Goal: Task Accomplishment & Management: Use online tool/utility

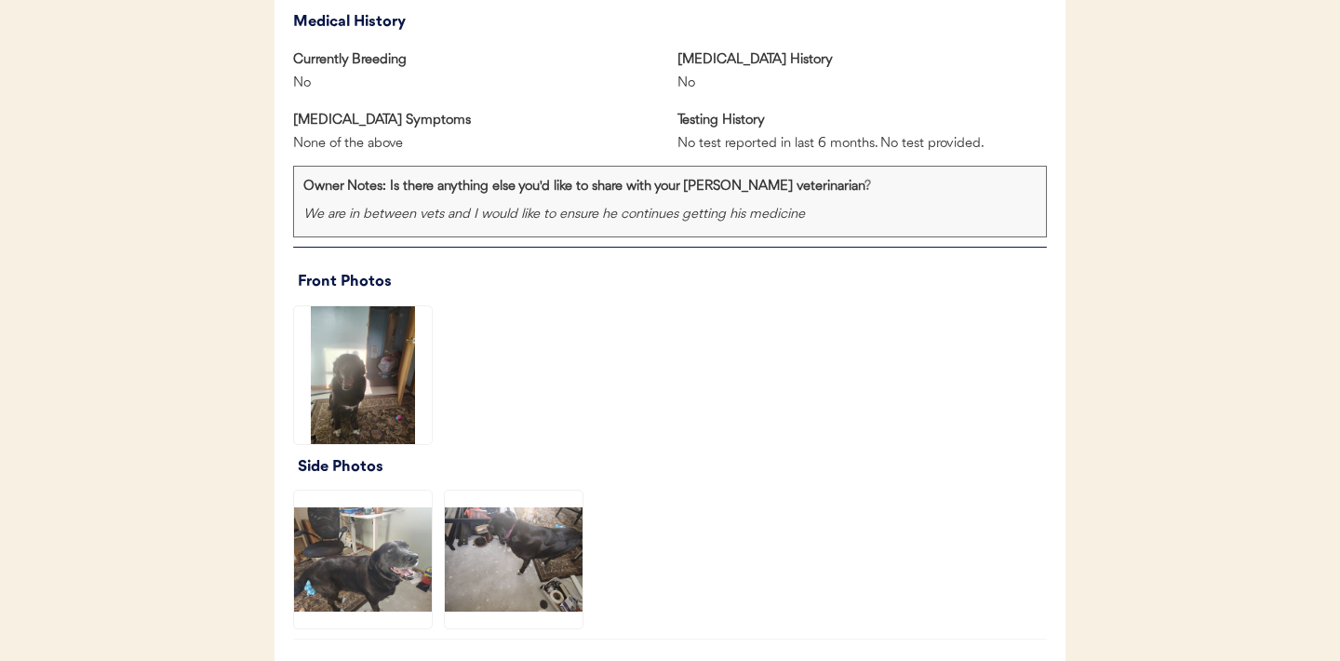
scroll to position [1142, 0]
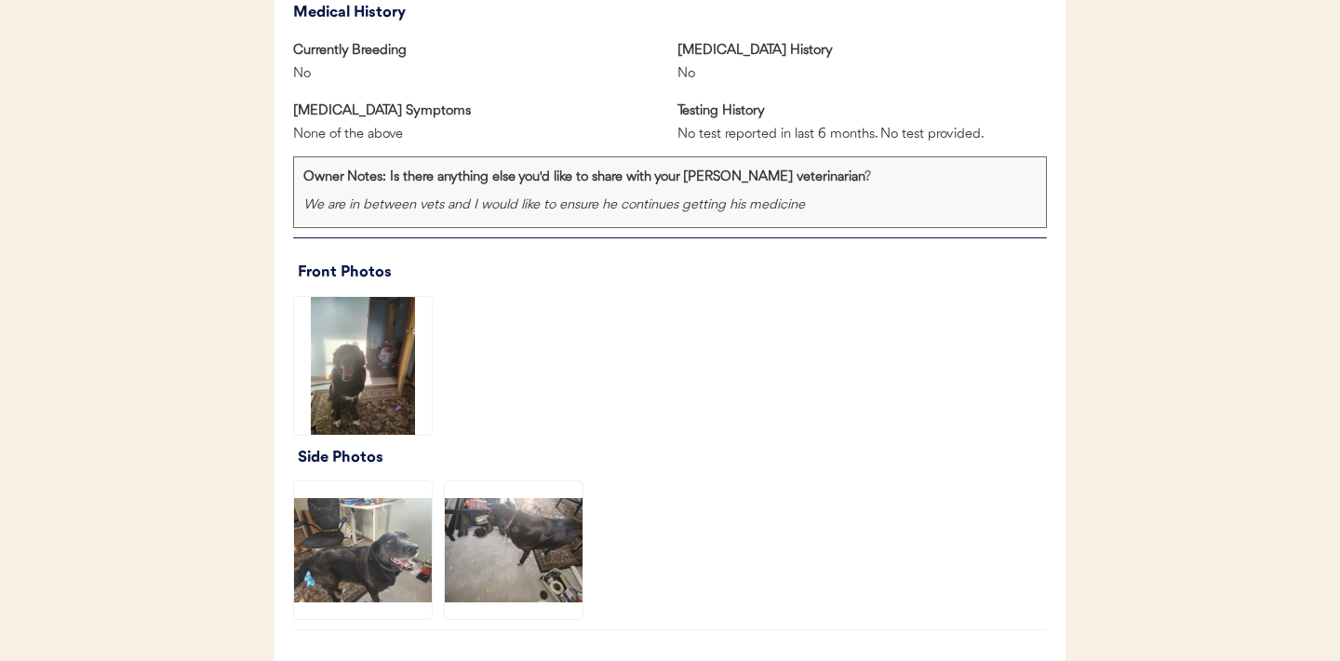
click at [367, 383] on img at bounding box center [363, 366] width 138 height 138
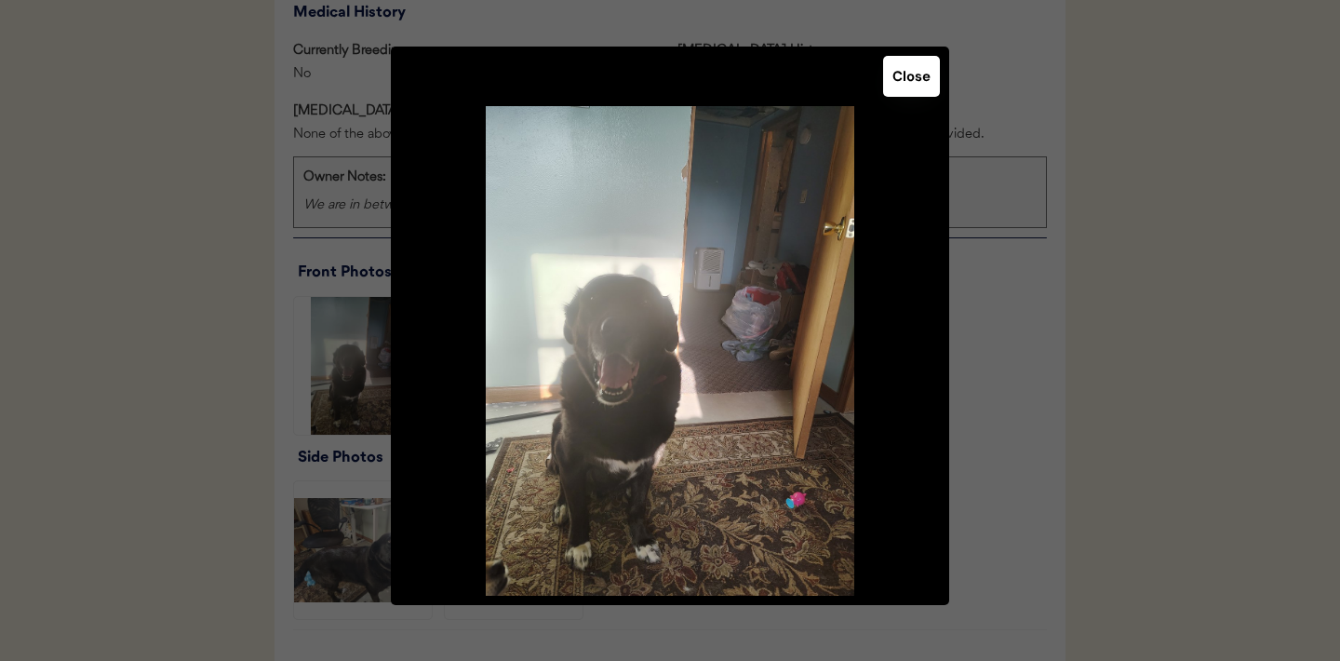
click at [923, 87] on button "Close" at bounding box center [911, 76] width 57 height 41
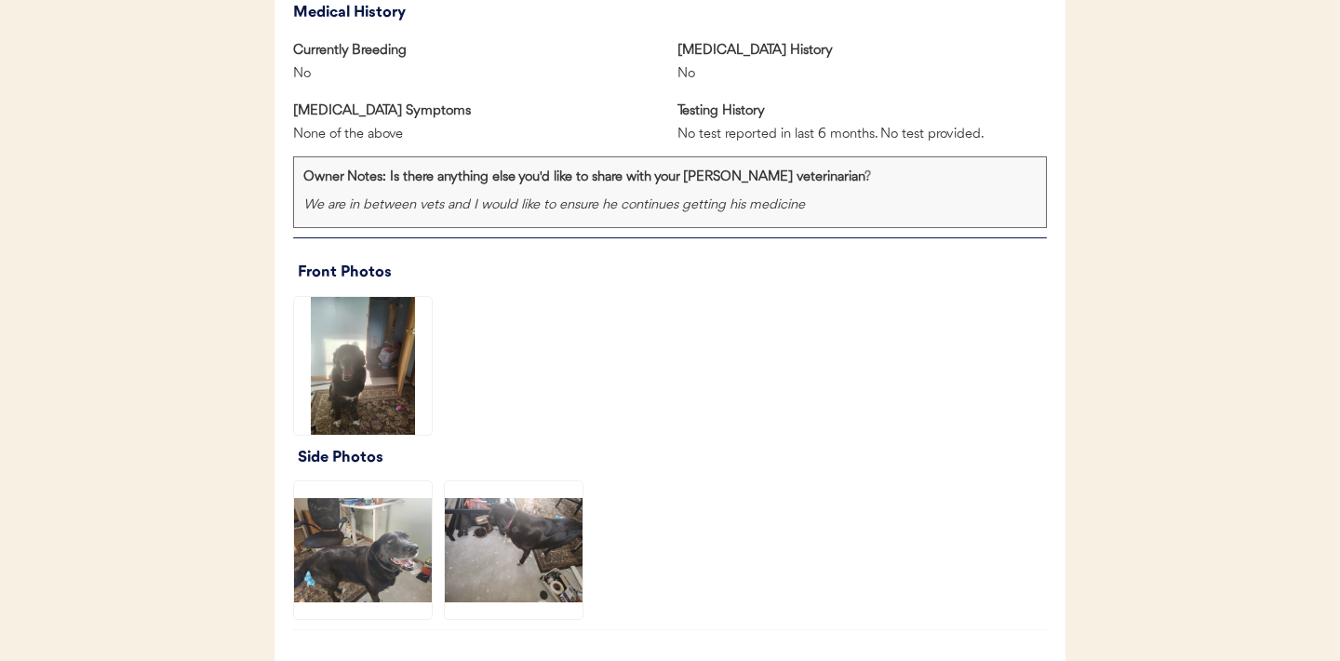
click at [388, 540] on img at bounding box center [363, 550] width 138 height 138
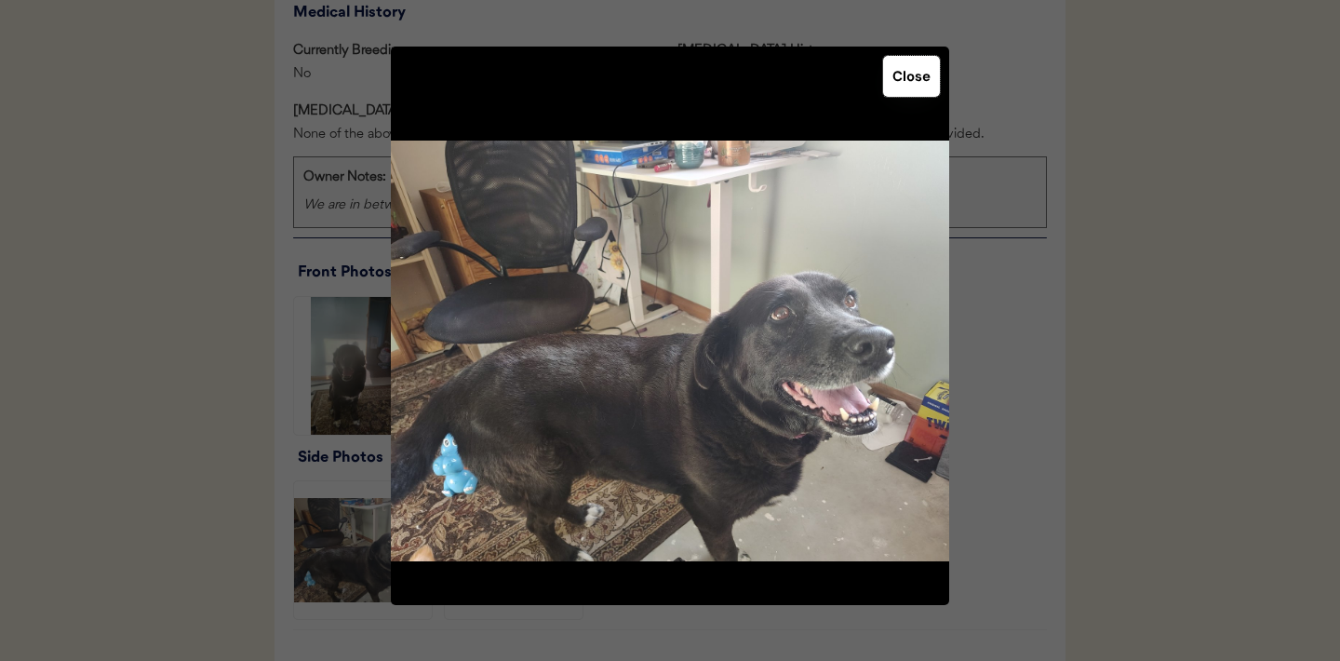
click at [903, 93] on button "Close" at bounding box center [911, 76] width 57 height 41
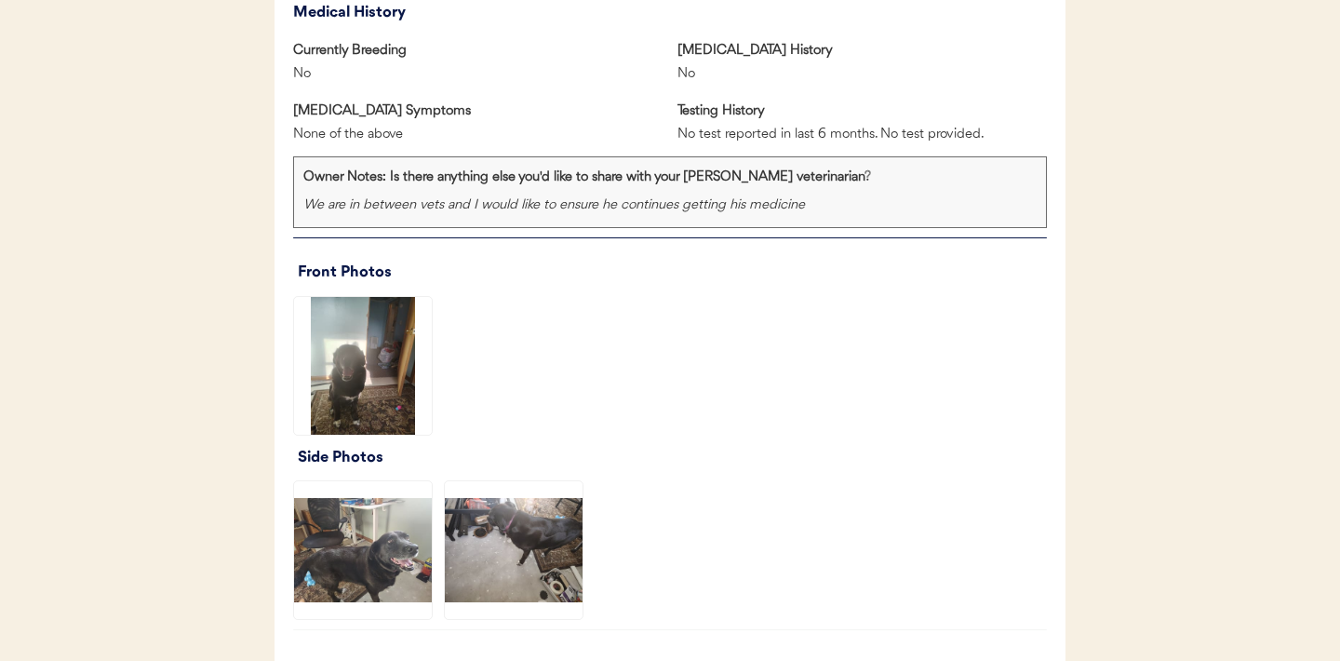
click at [505, 568] on img at bounding box center [514, 550] width 138 height 138
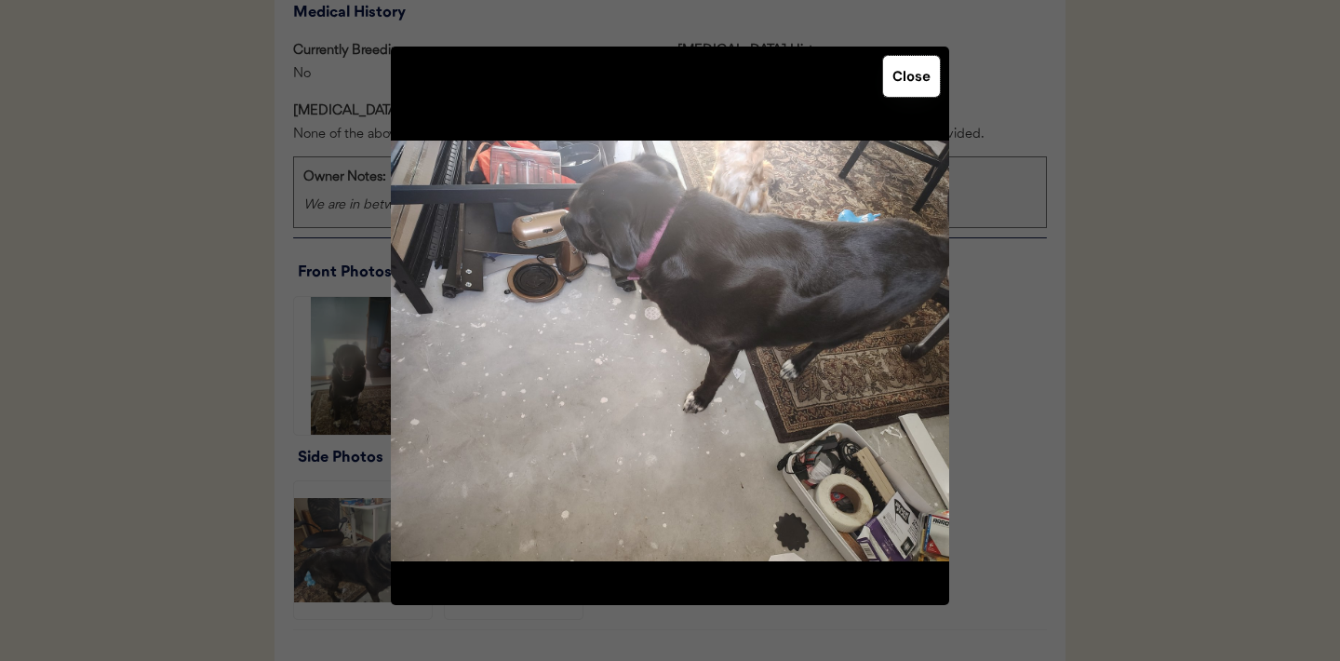
click at [910, 89] on button "Close" at bounding box center [911, 76] width 57 height 41
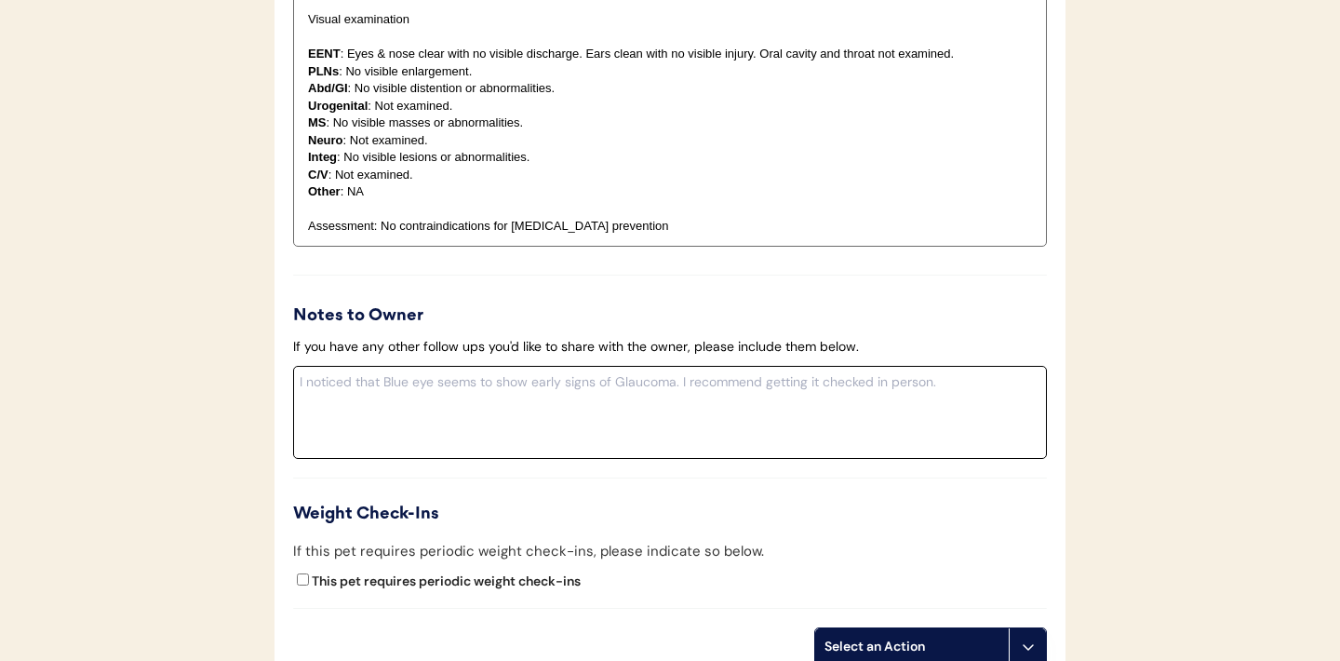
scroll to position [2135, 0]
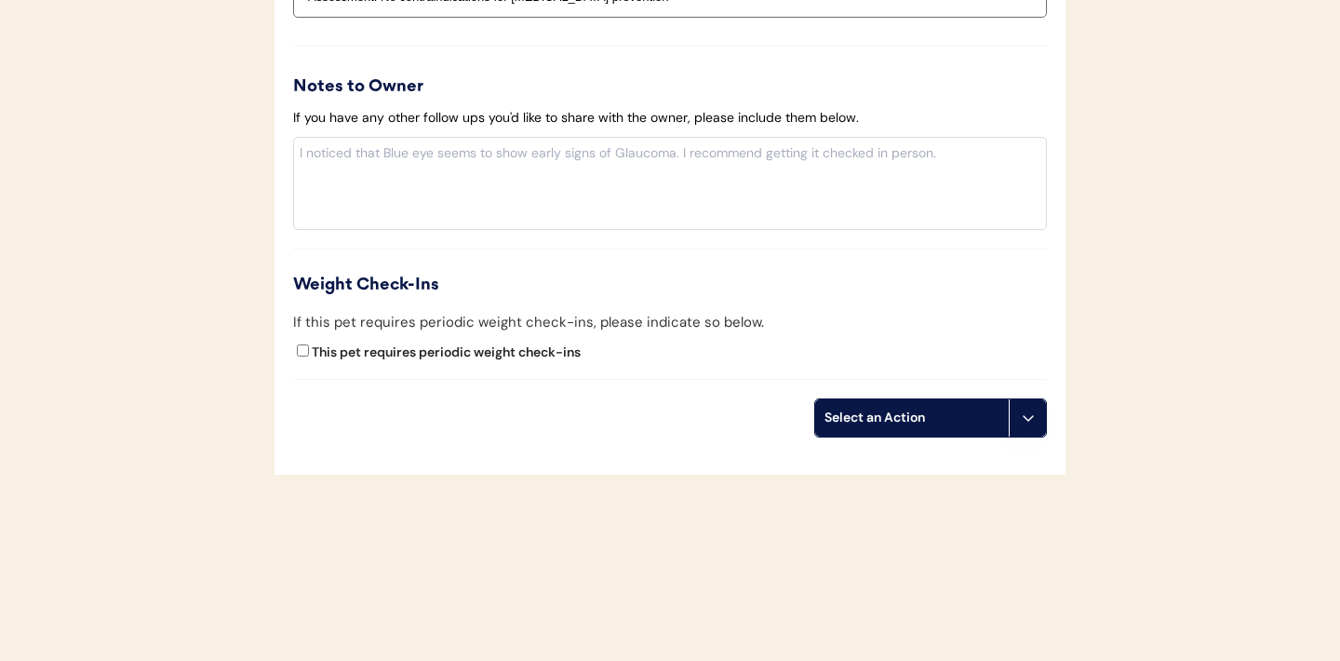
click at [1029, 419] on icon at bounding box center [1028, 417] width 15 height 15
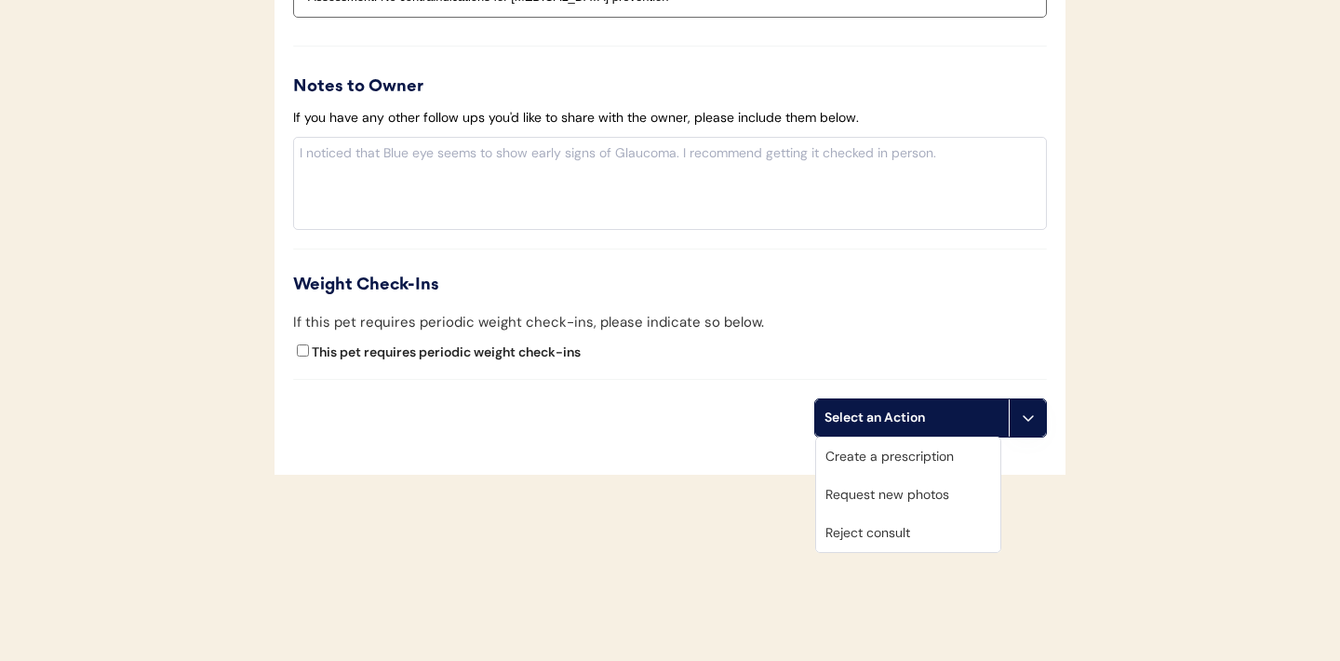
click at [867, 496] on div "Request new photos" at bounding box center [908, 494] width 184 height 38
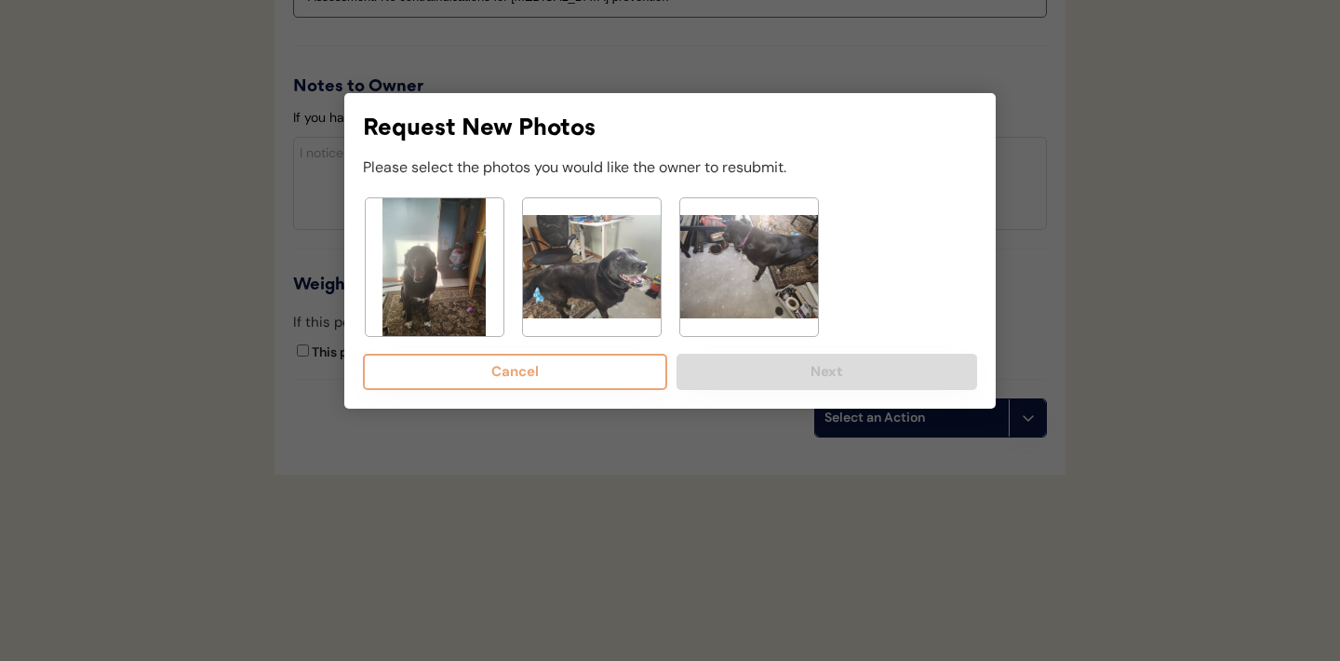
click at [438, 263] on img at bounding box center [435, 267] width 138 height 138
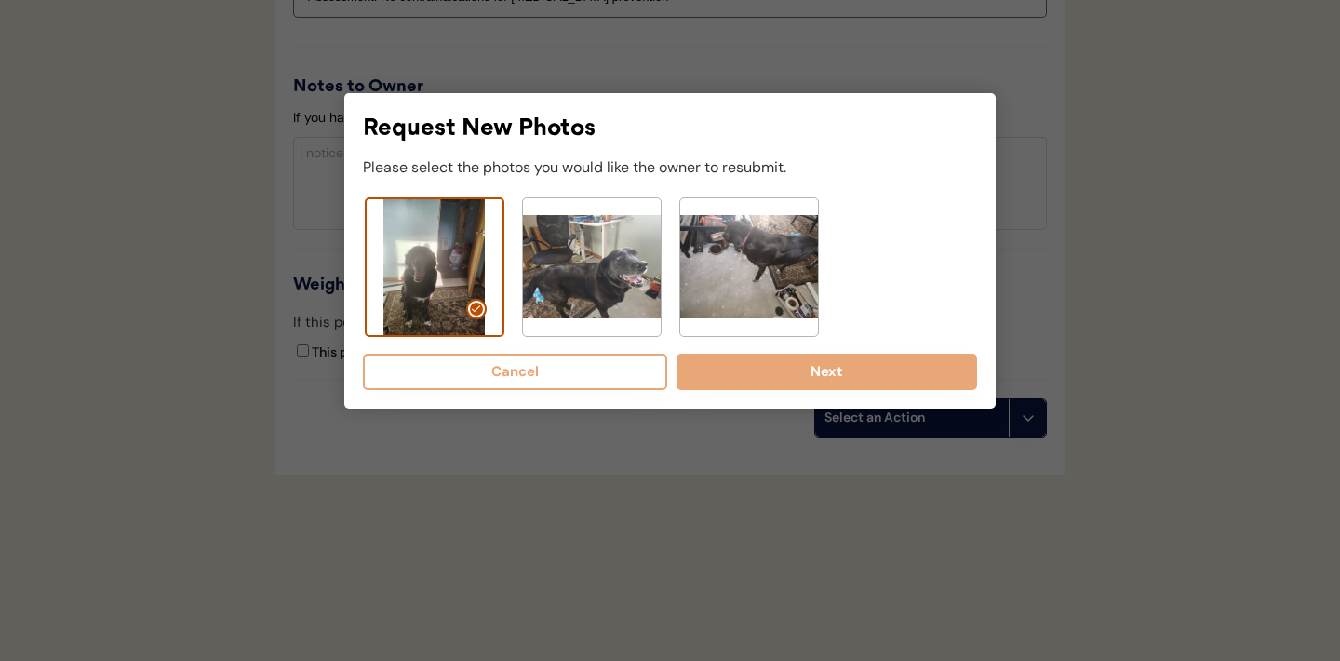
click at [762, 271] on img at bounding box center [749, 267] width 138 height 138
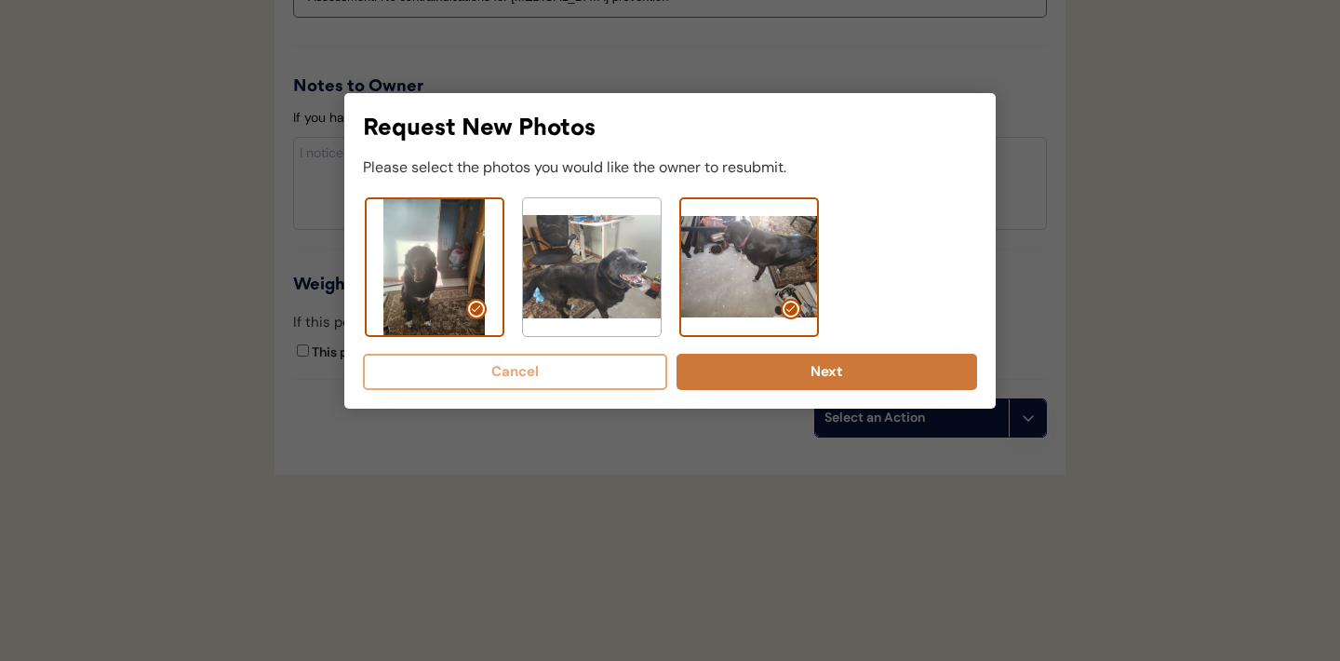
click at [823, 367] on button "Next" at bounding box center [826, 372] width 301 height 36
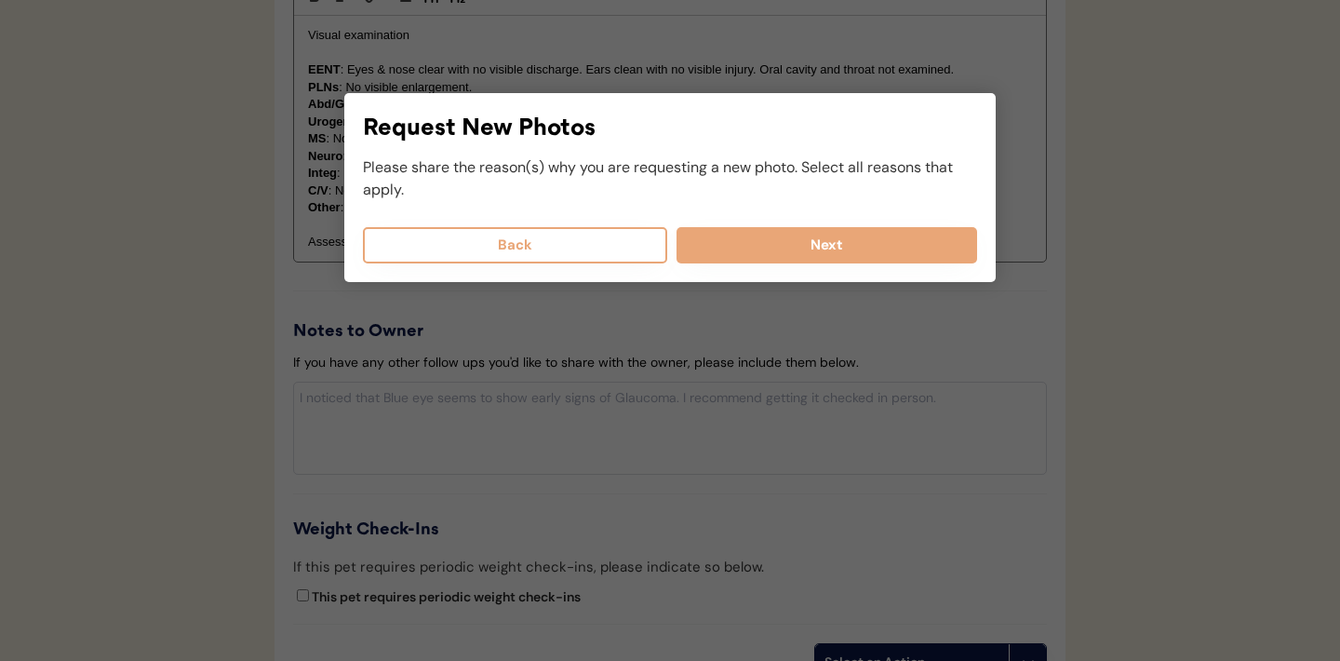
scroll to position [1883, 0]
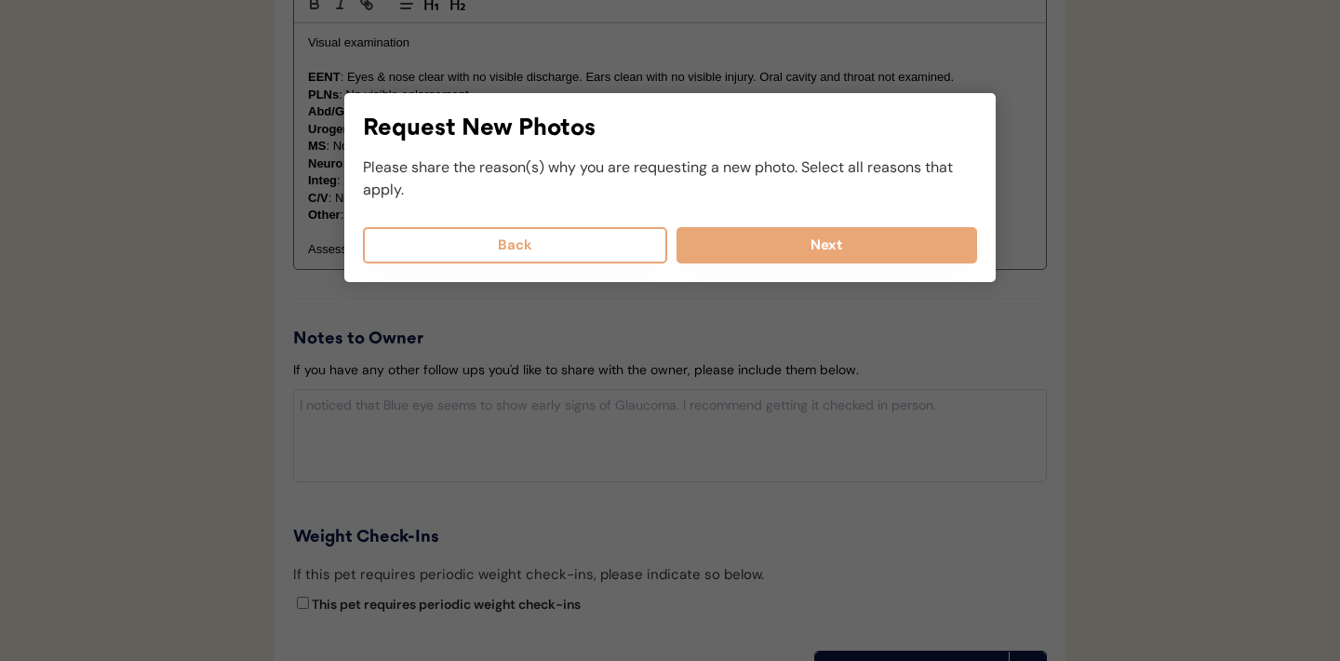
select select
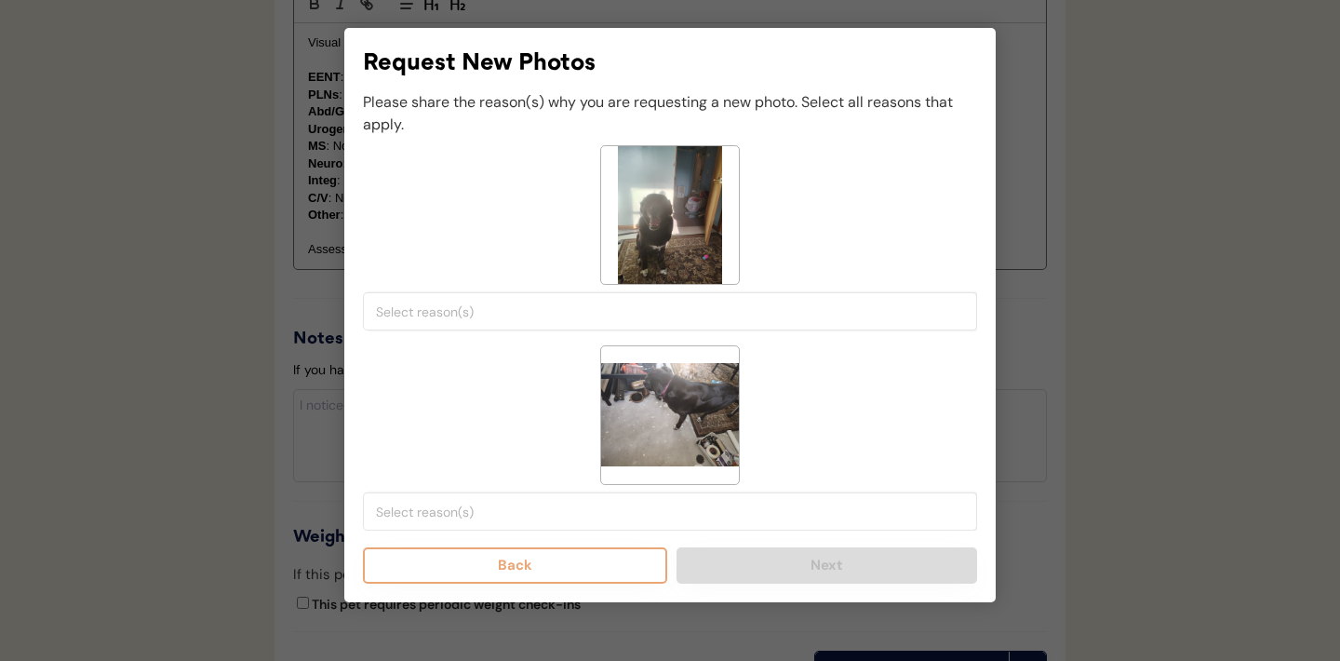
click at [594, 312] on input "search" at bounding box center [674, 311] width 597 height 17
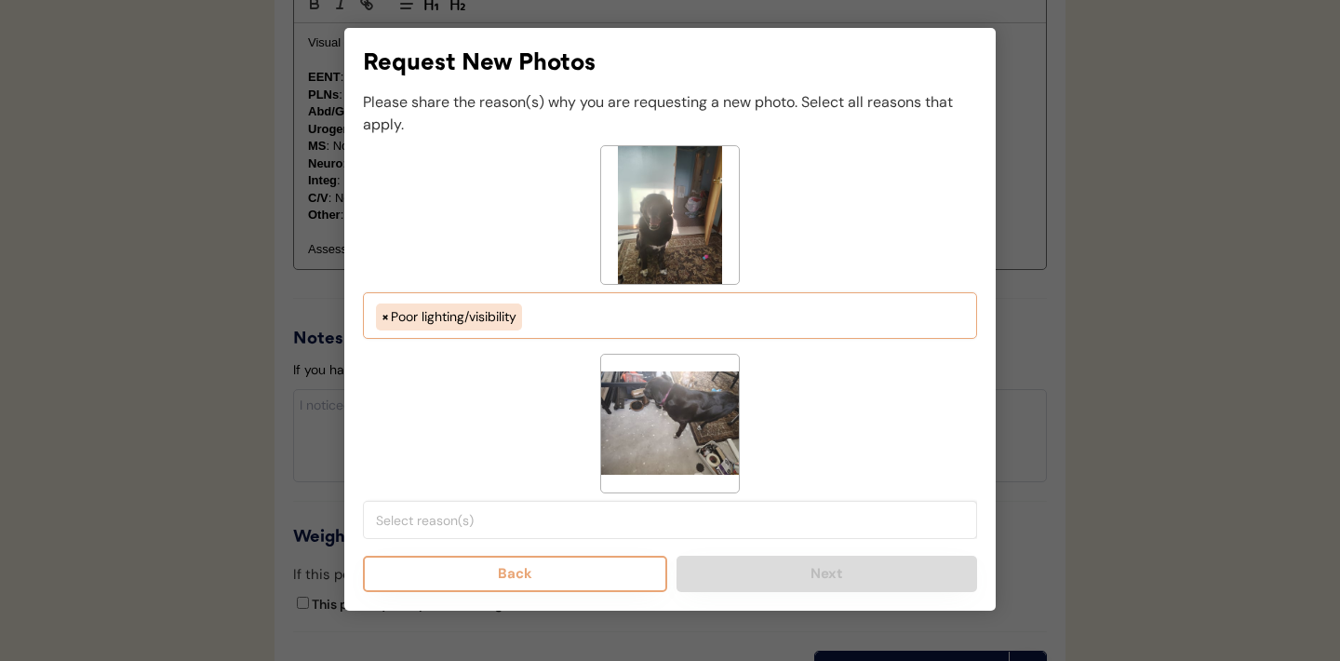
scroll to position [32, 0]
select select "porr_lighting"
click at [600, 514] on input "search" at bounding box center [674, 520] width 597 height 17
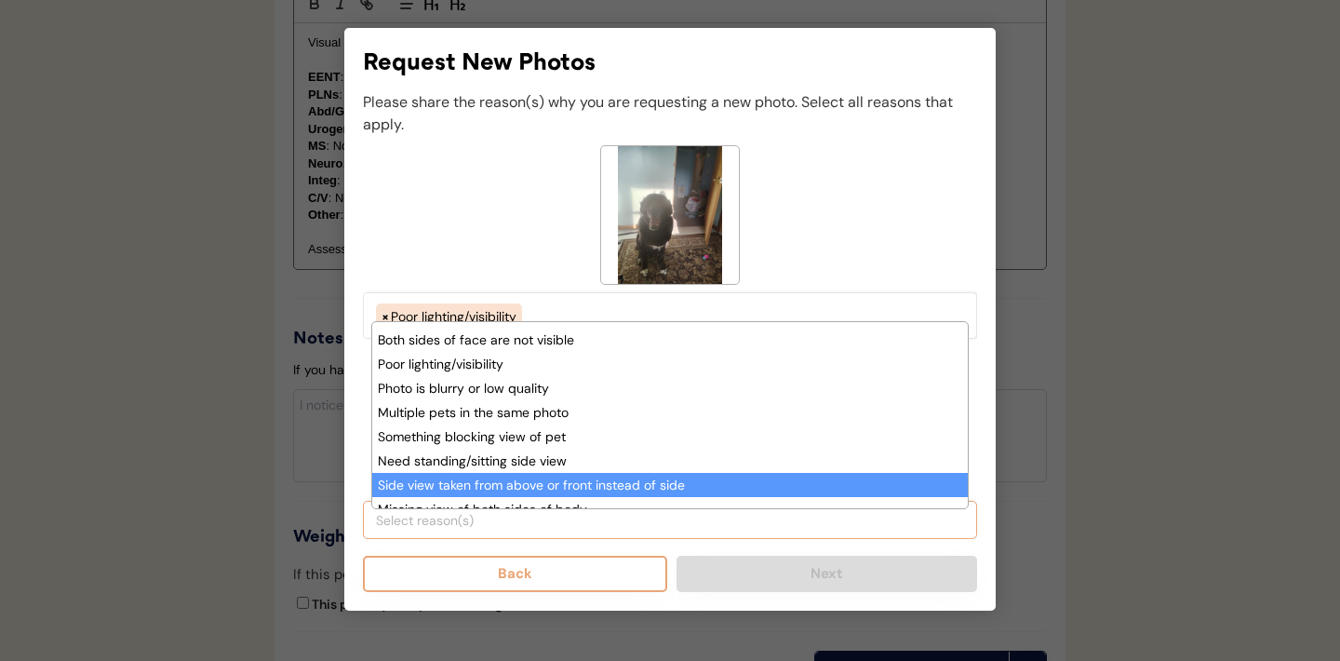
scroll to position [111, 0]
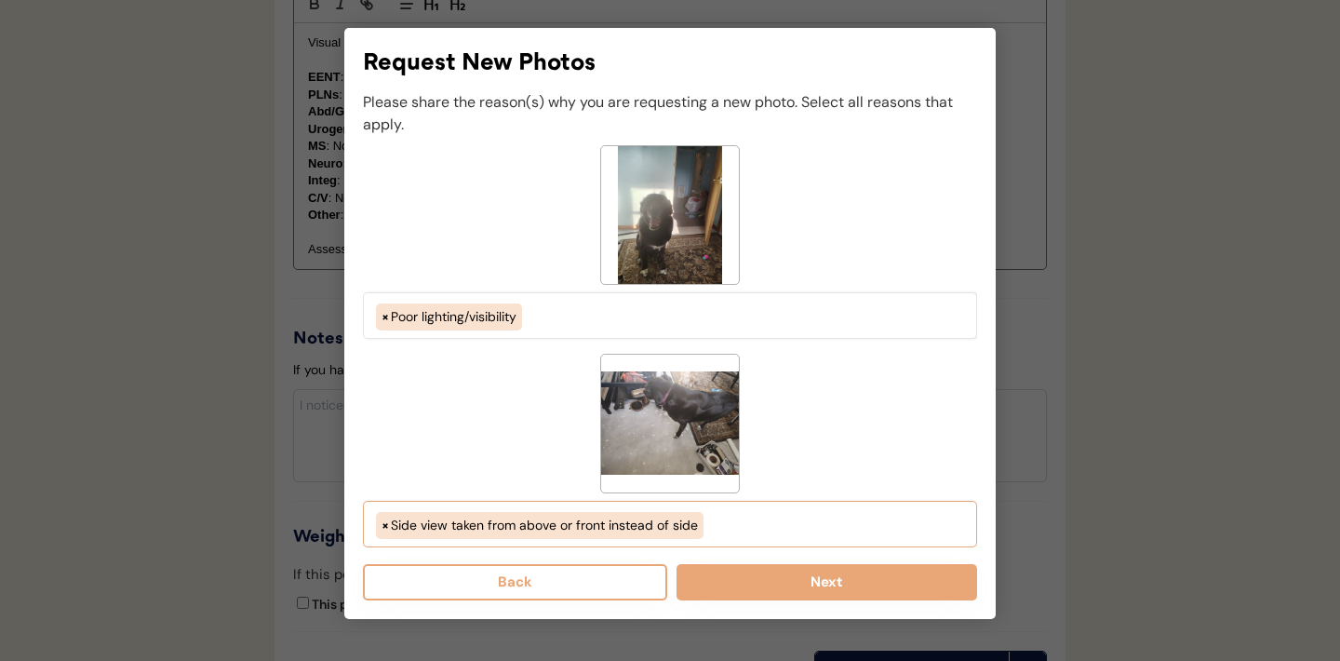
select select "side_view_taken_from_above_instead_of_side"
click at [792, 580] on button "Next" at bounding box center [826, 582] width 301 height 36
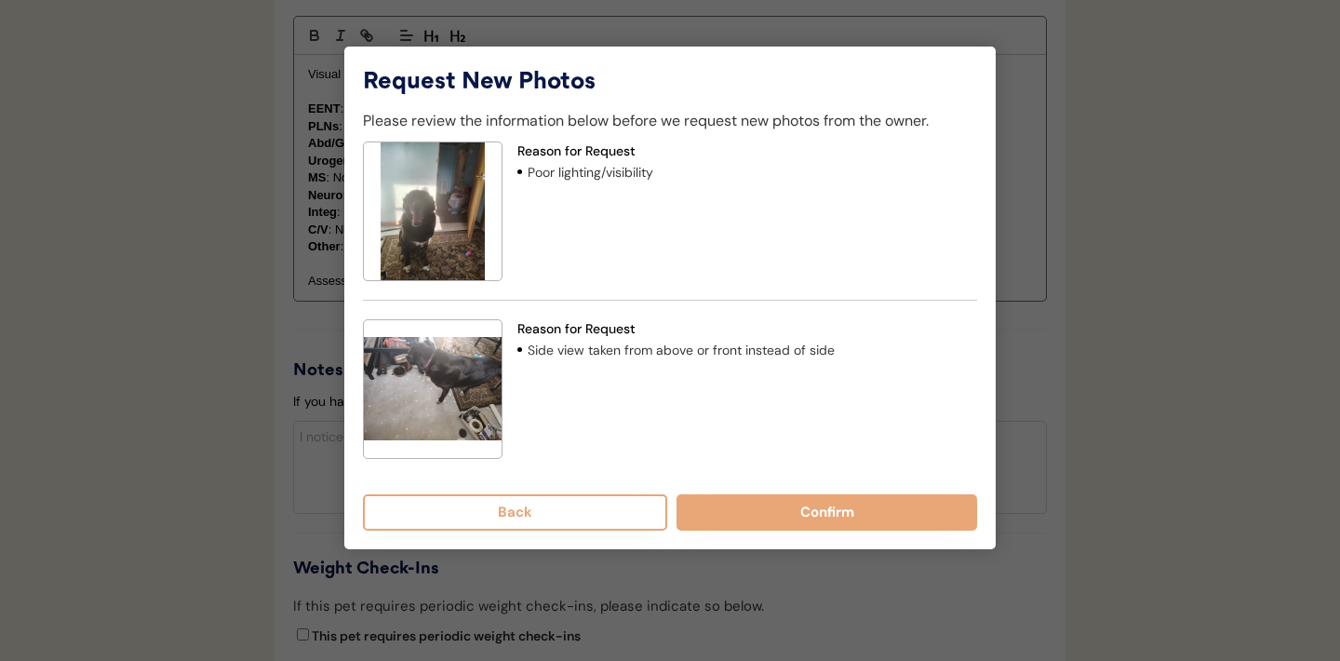
scroll to position [1841, 0]
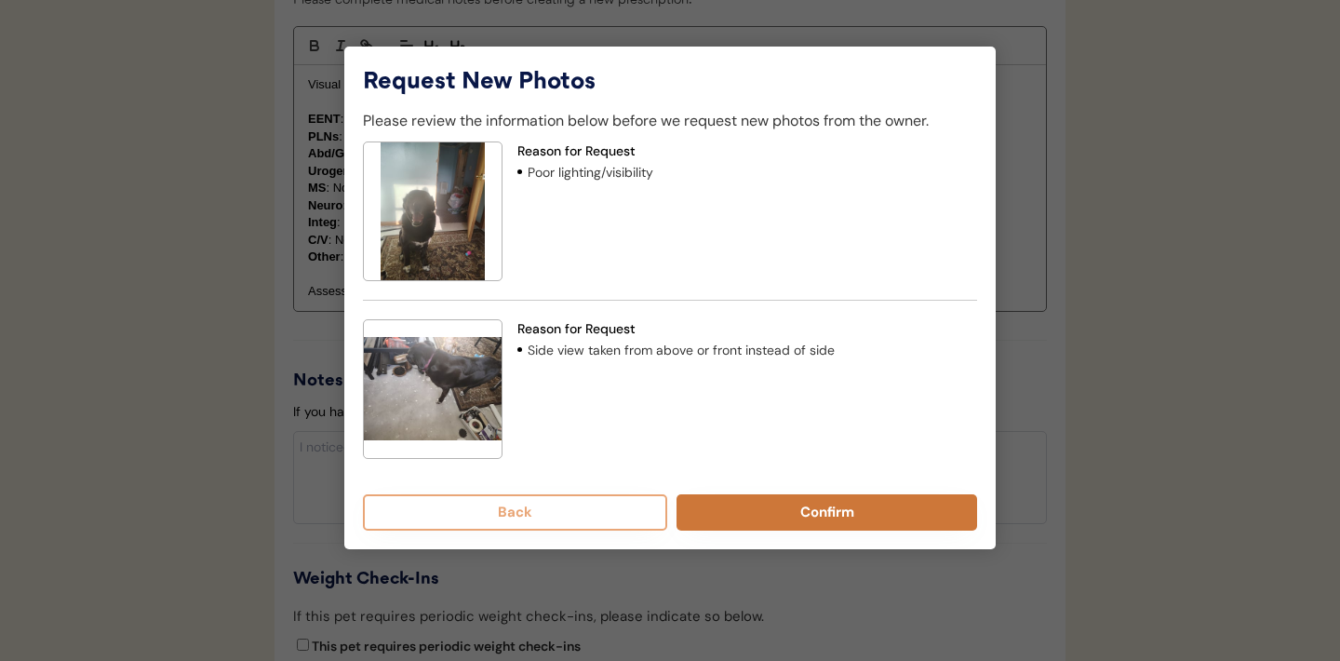
click at [822, 509] on button "Confirm" at bounding box center [826, 512] width 301 height 36
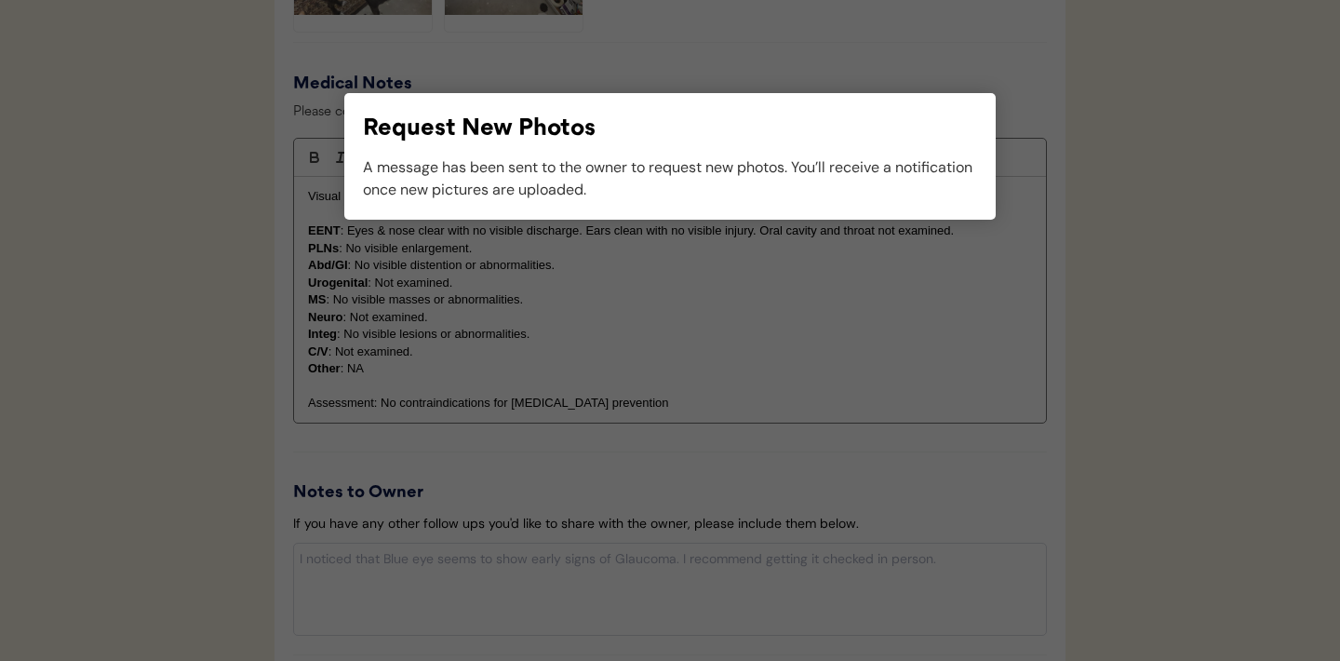
scroll to position [1767, 0]
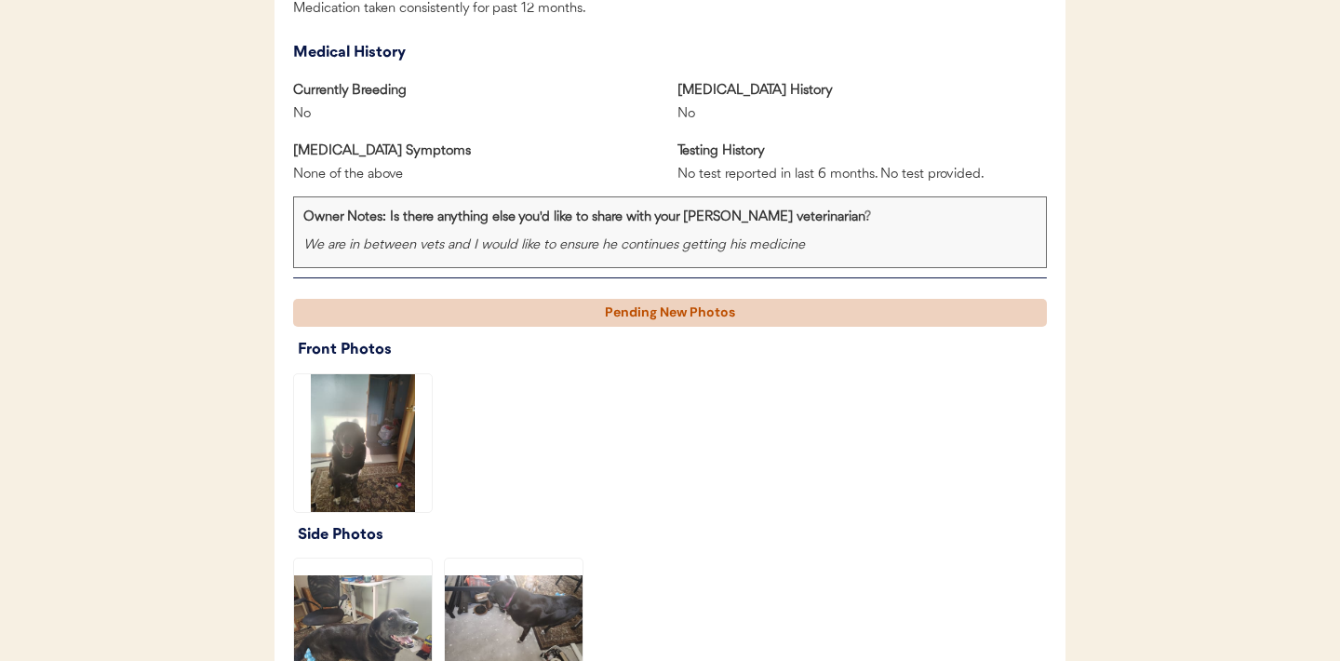
scroll to position [1035, 0]
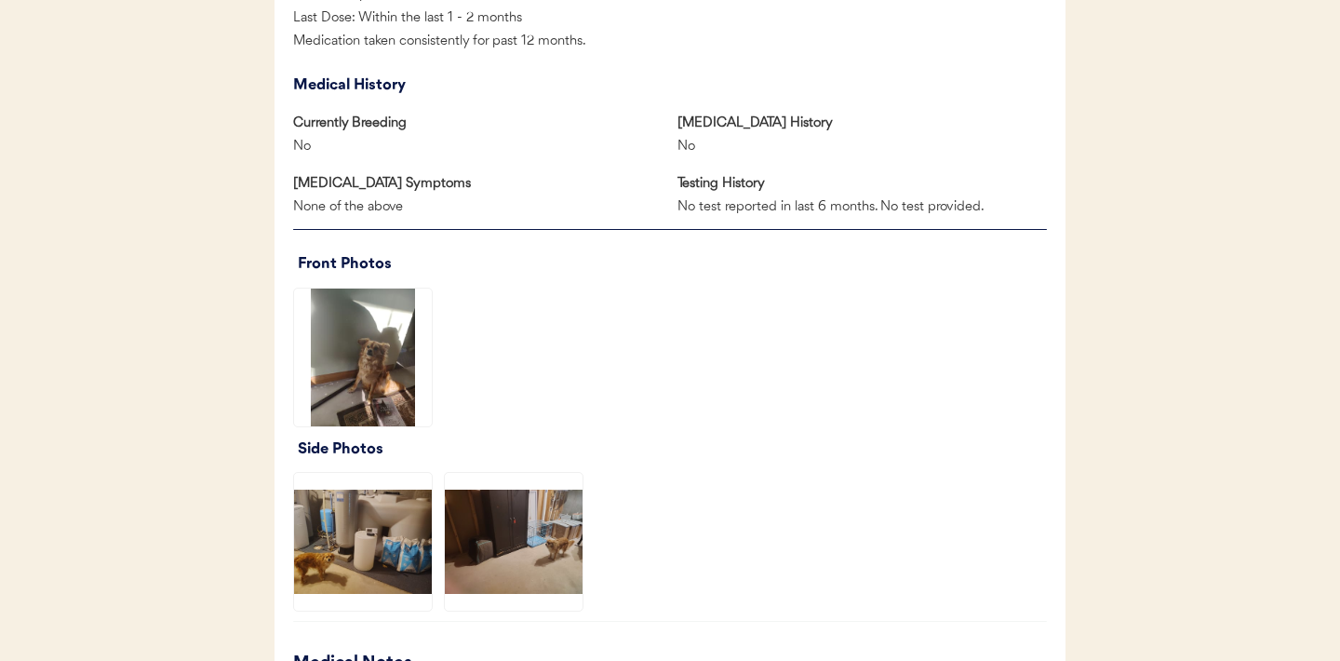
scroll to position [1103, 0]
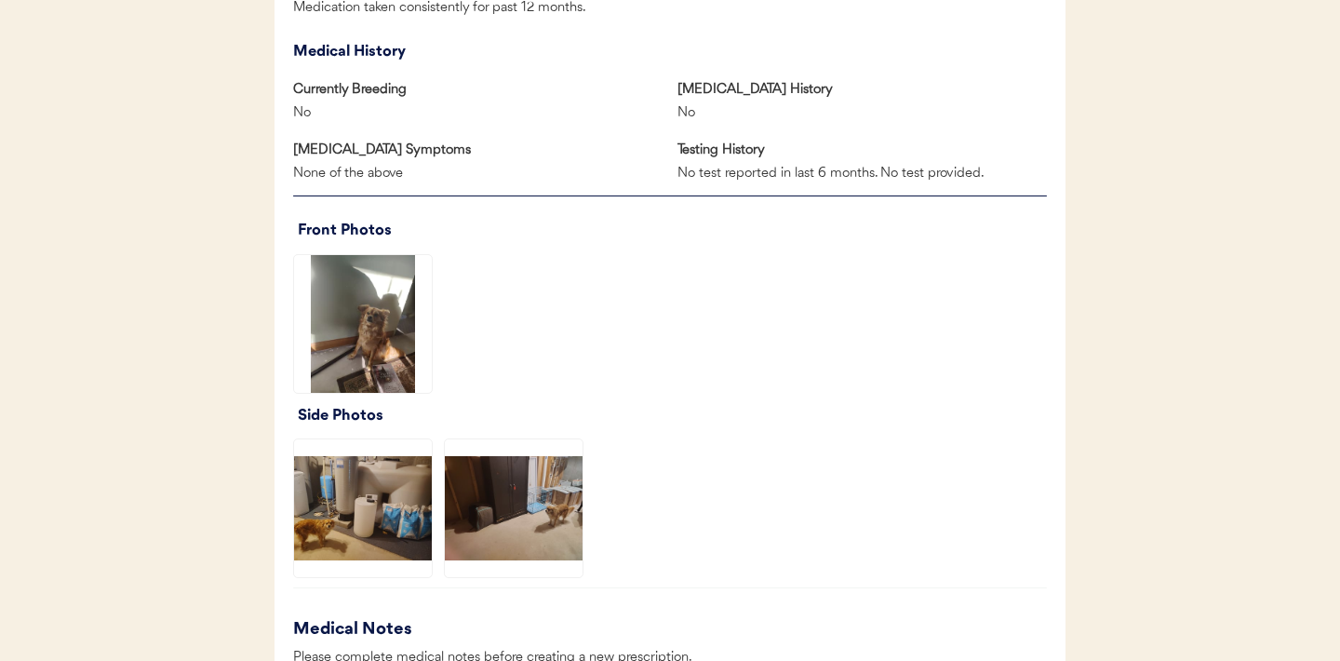
click at [366, 334] on img at bounding box center [363, 324] width 138 height 138
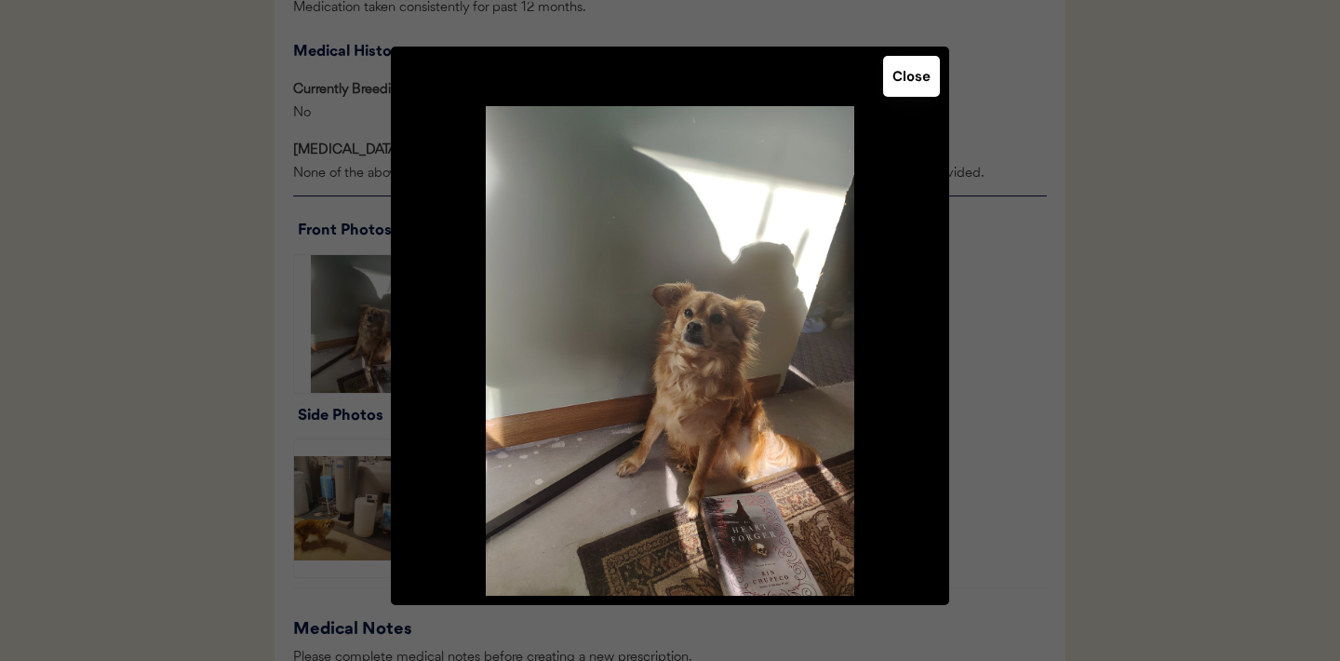
click at [903, 86] on button "Close" at bounding box center [911, 76] width 57 height 41
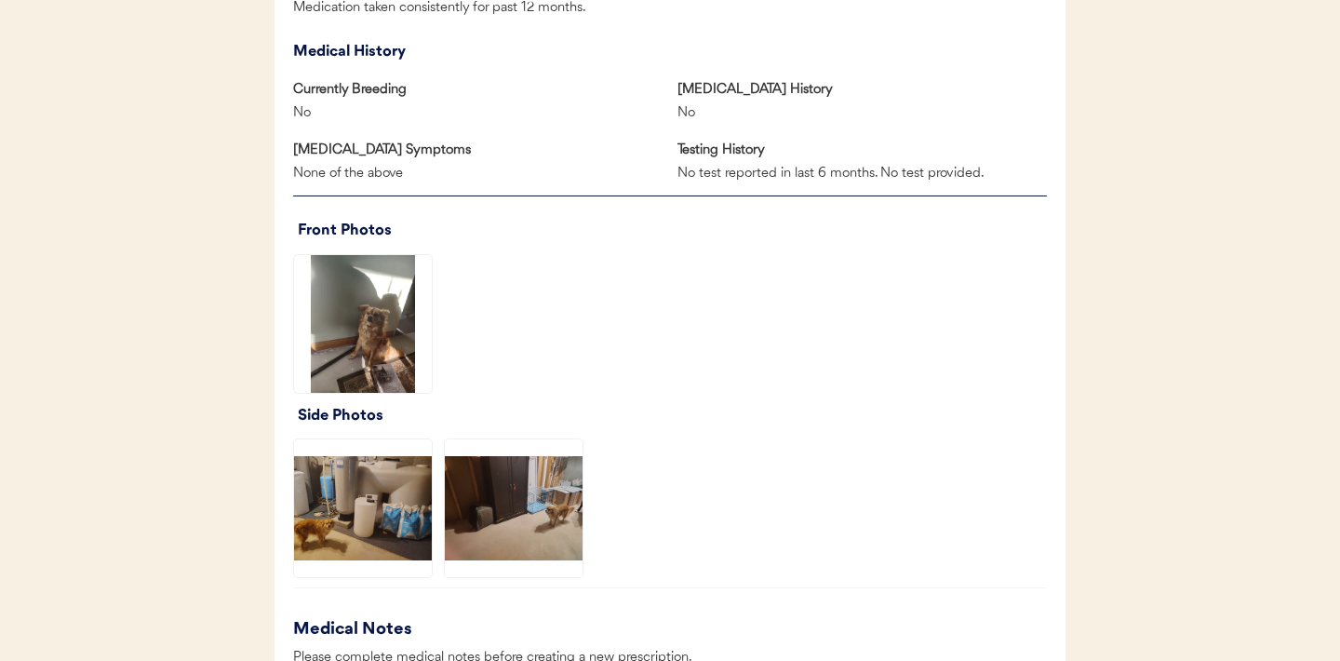
click at [358, 525] on img at bounding box center [363, 508] width 138 height 138
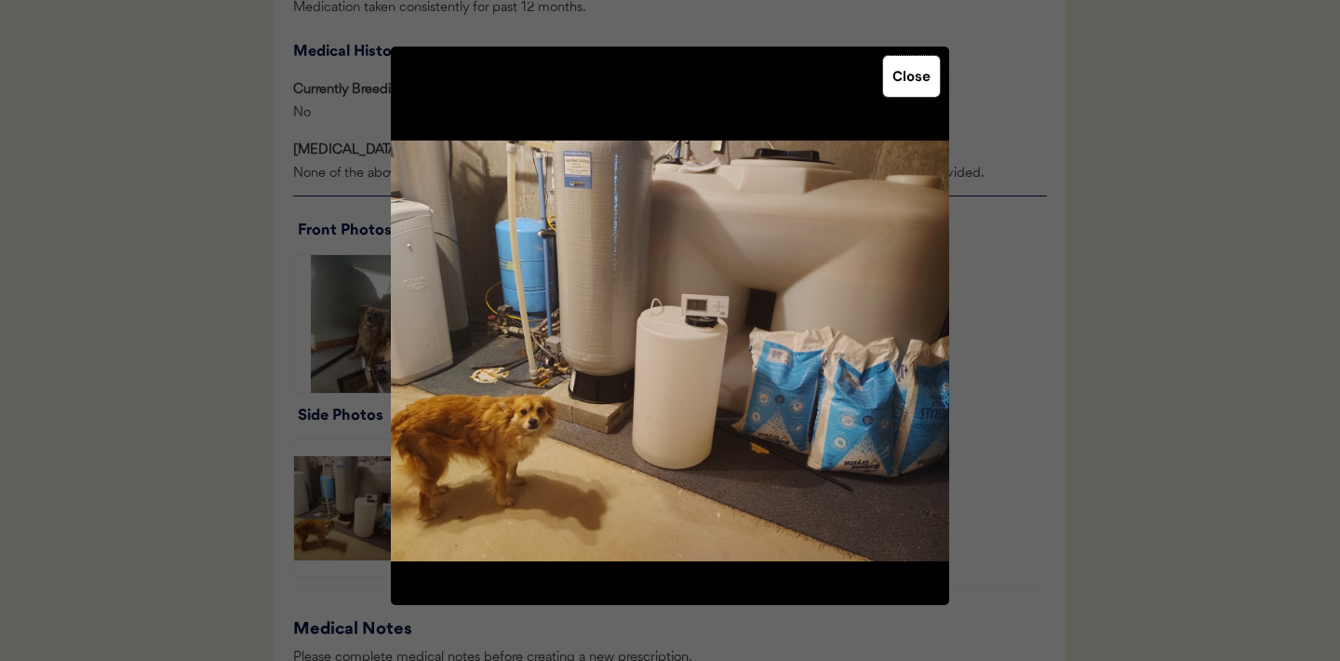
click at [914, 87] on button "Close" at bounding box center [911, 76] width 57 height 41
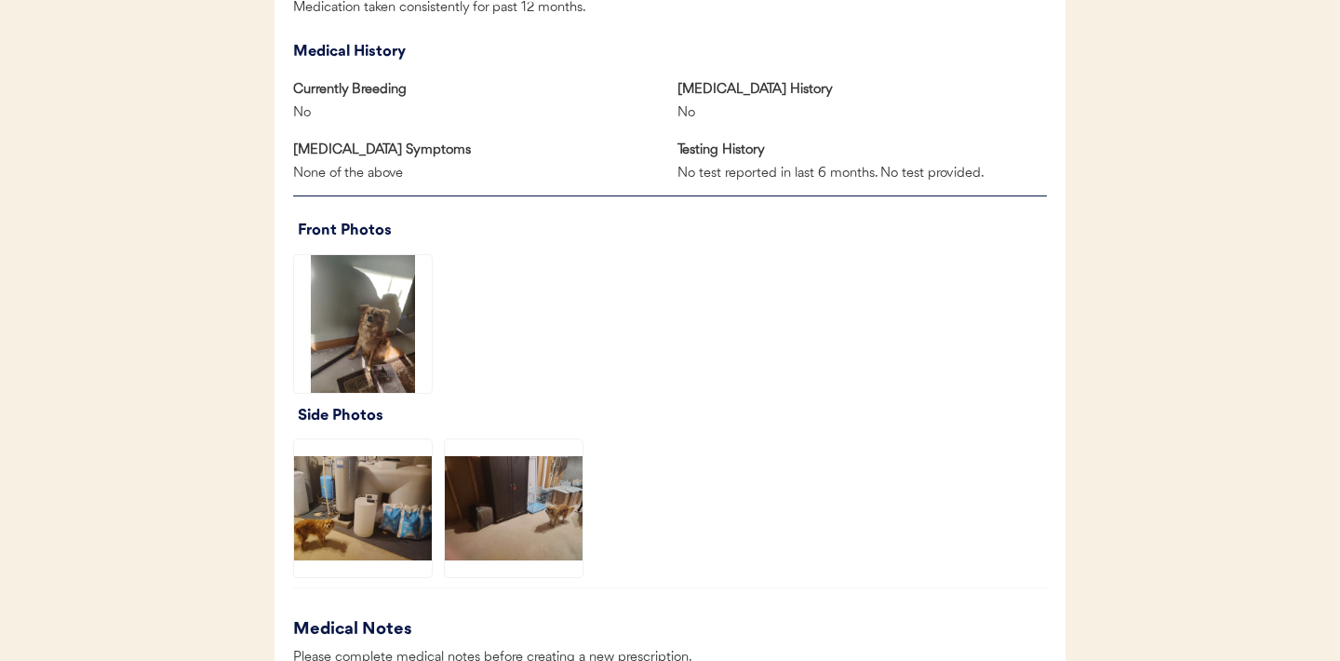
click at [526, 503] on img at bounding box center [514, 508] width 138 height 138
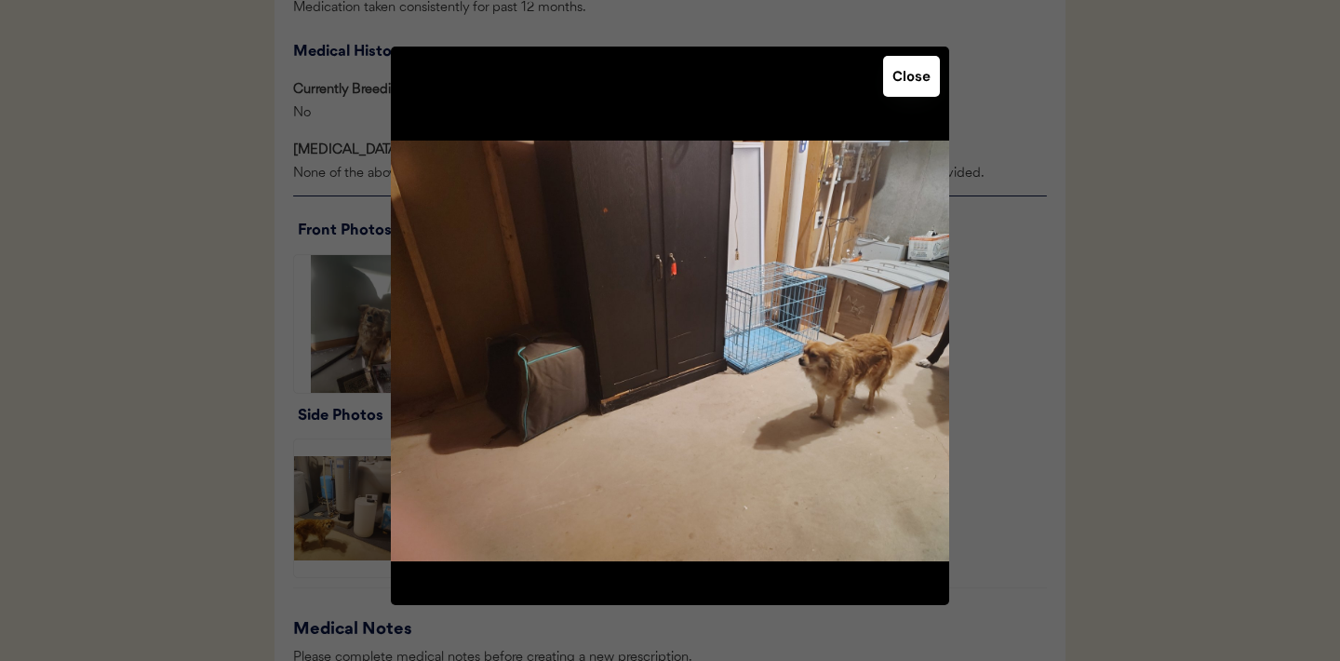
click at [911, 78] on button "Close" at bounding box center [911, 76] width 57 height 41
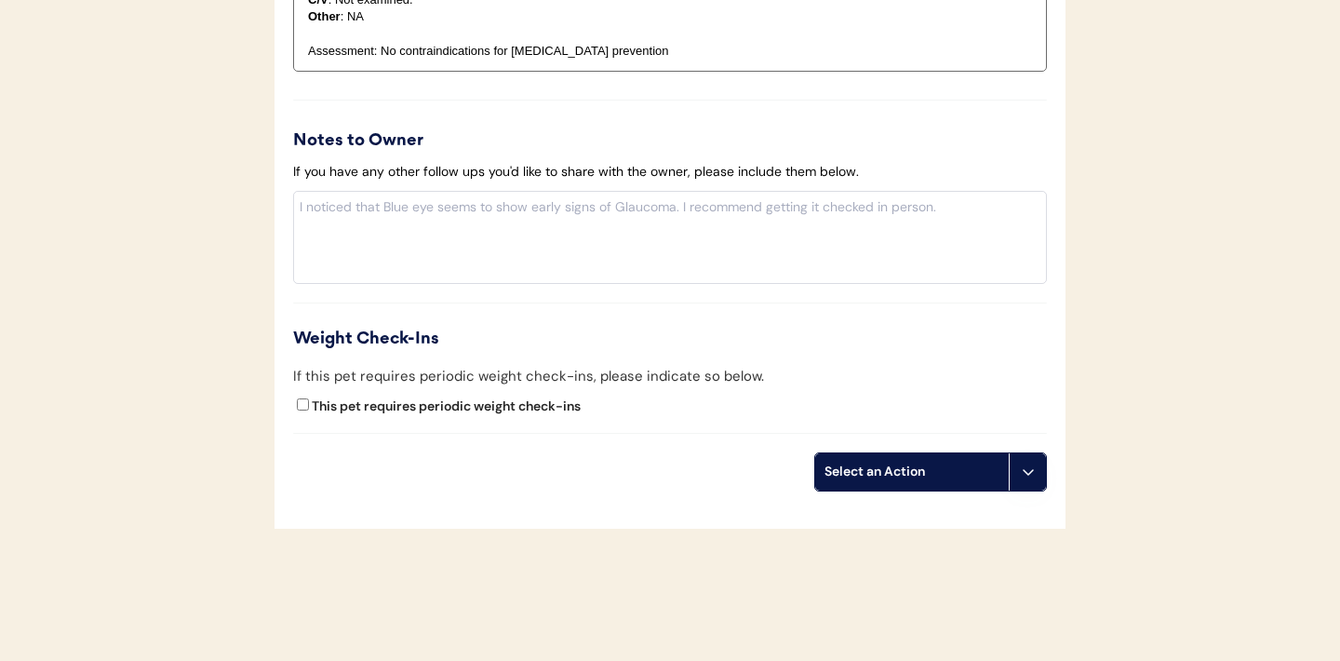
scroll to position [2054, 0]
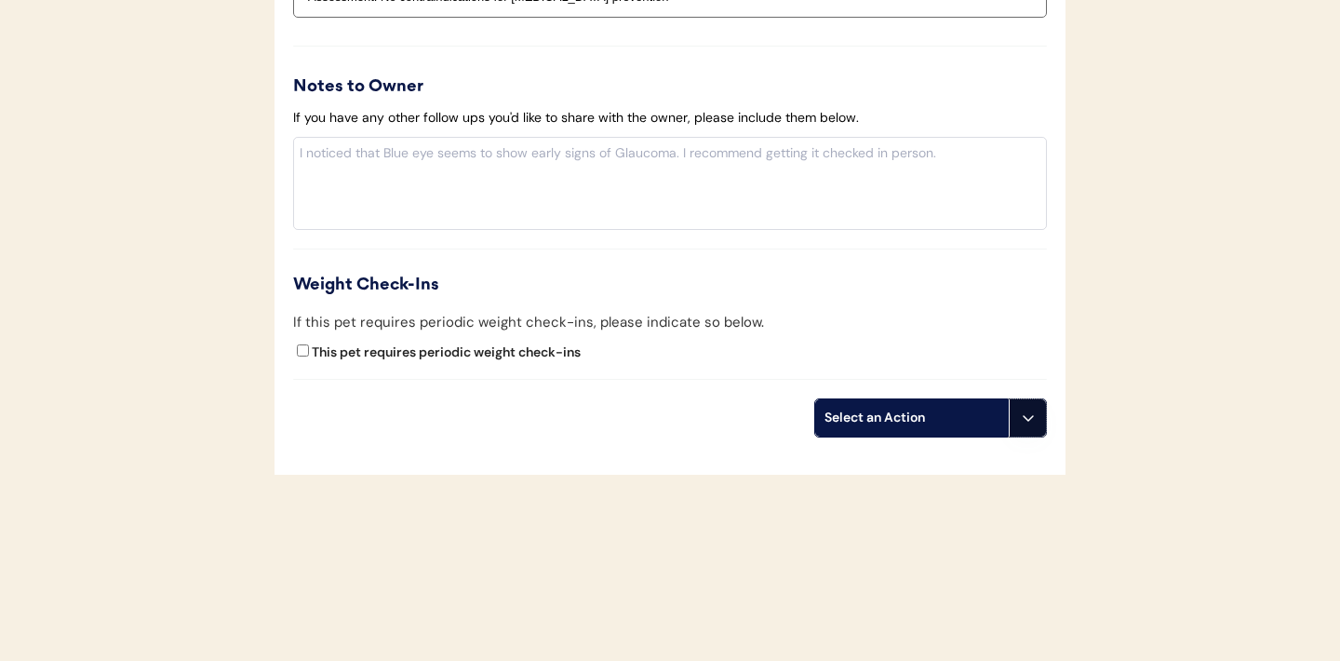
click at [1021, 421] on icon at bounding box center [1028, 417] width 15 height 15
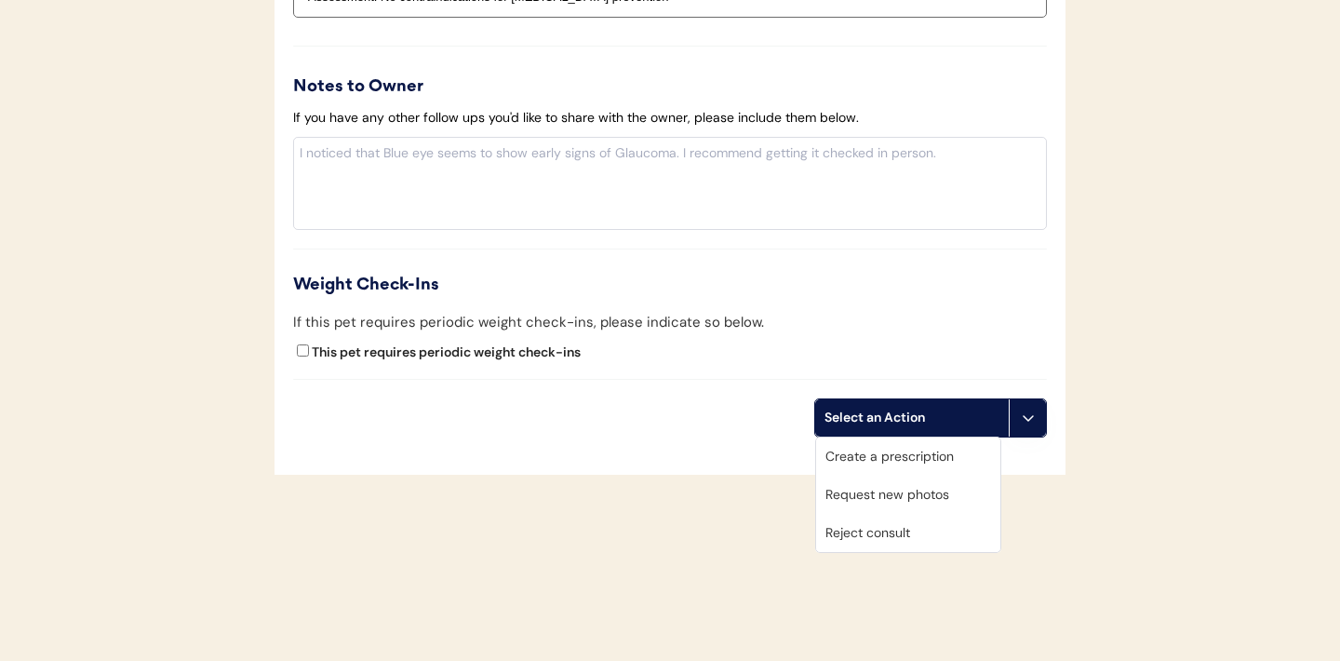
click at [879, 489] on div "Request new photos" at bounding box center [908, 494] width 184 height 38
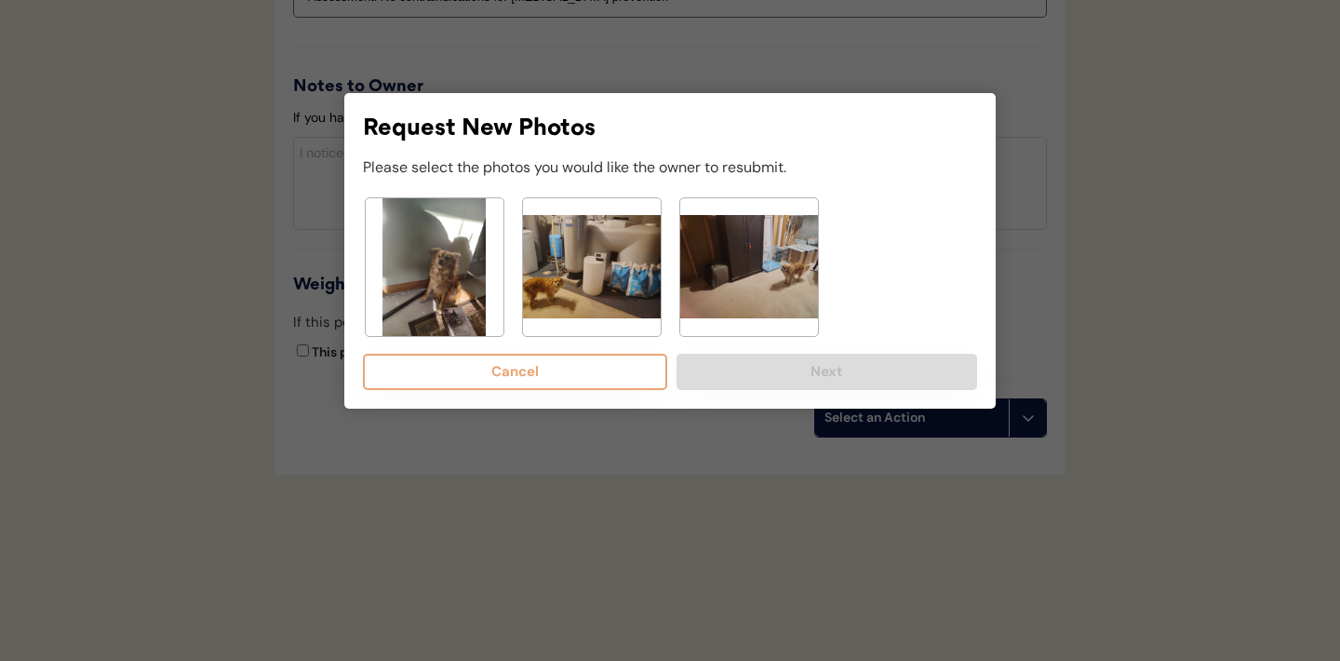
click at [721, 268] on img at bounding box center [749, 267] width 138 height 138
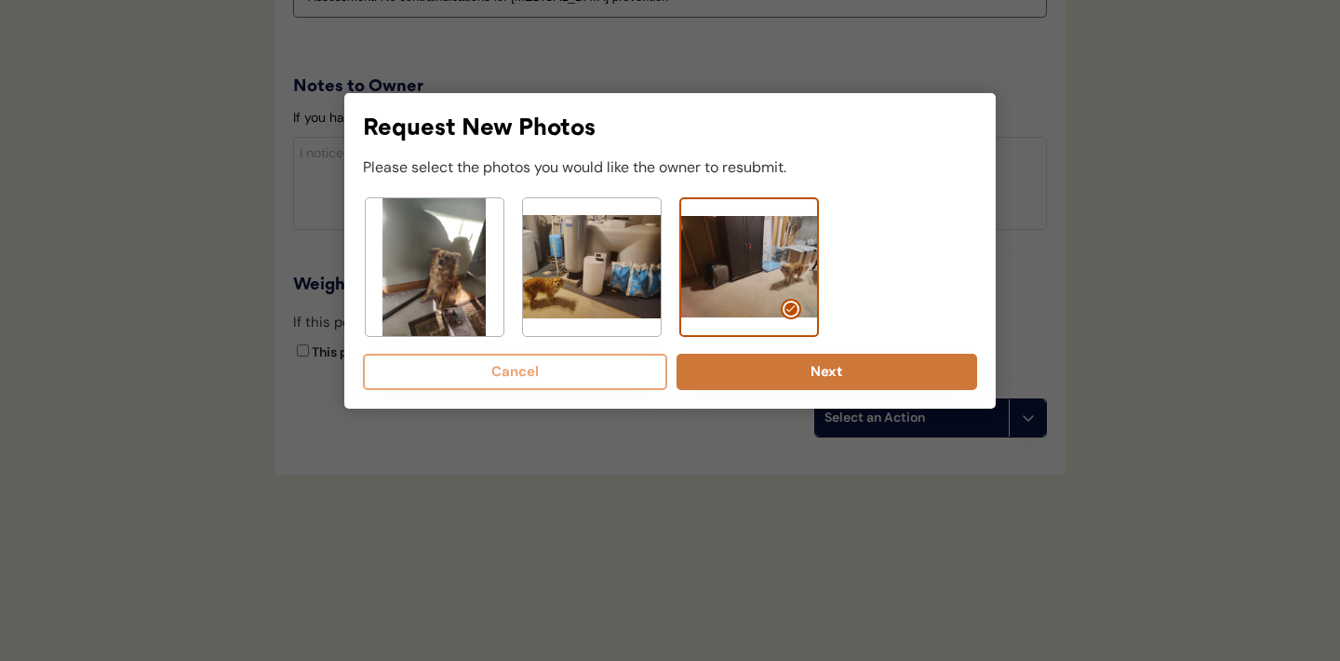
click at [786, 371] on button "Next" at bounding box center [826, 372] width 301 height 36
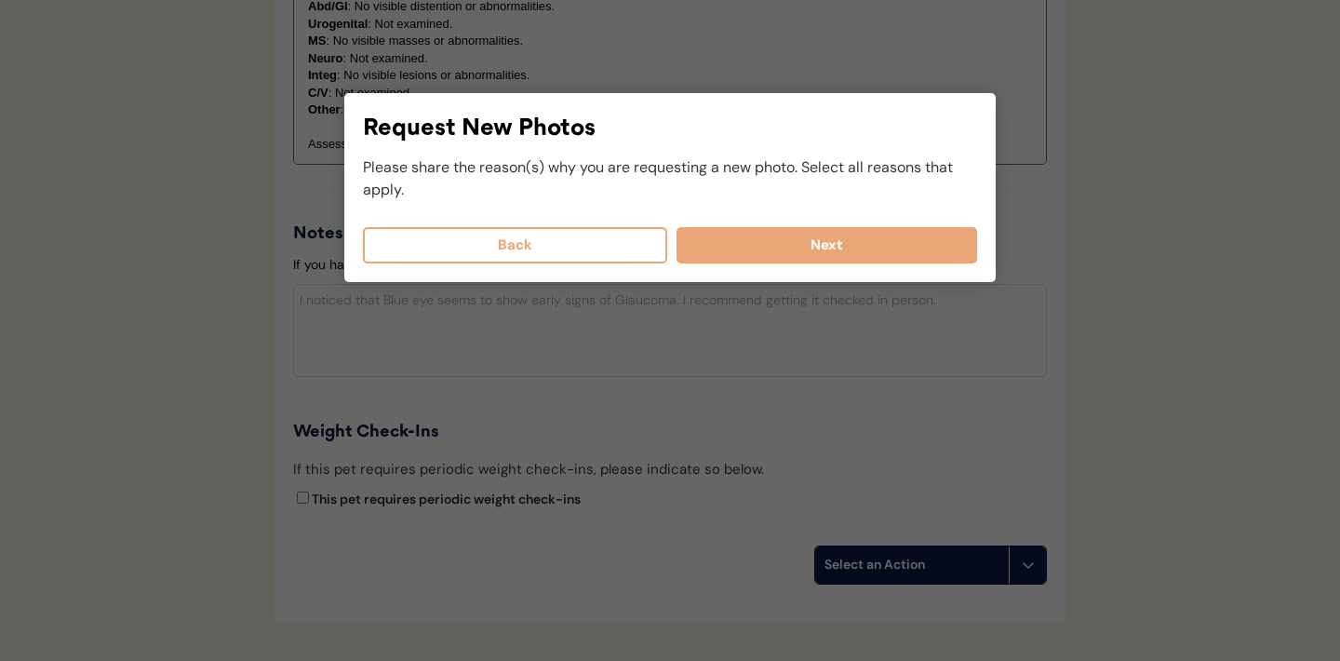
scroll to position [1802, 0]
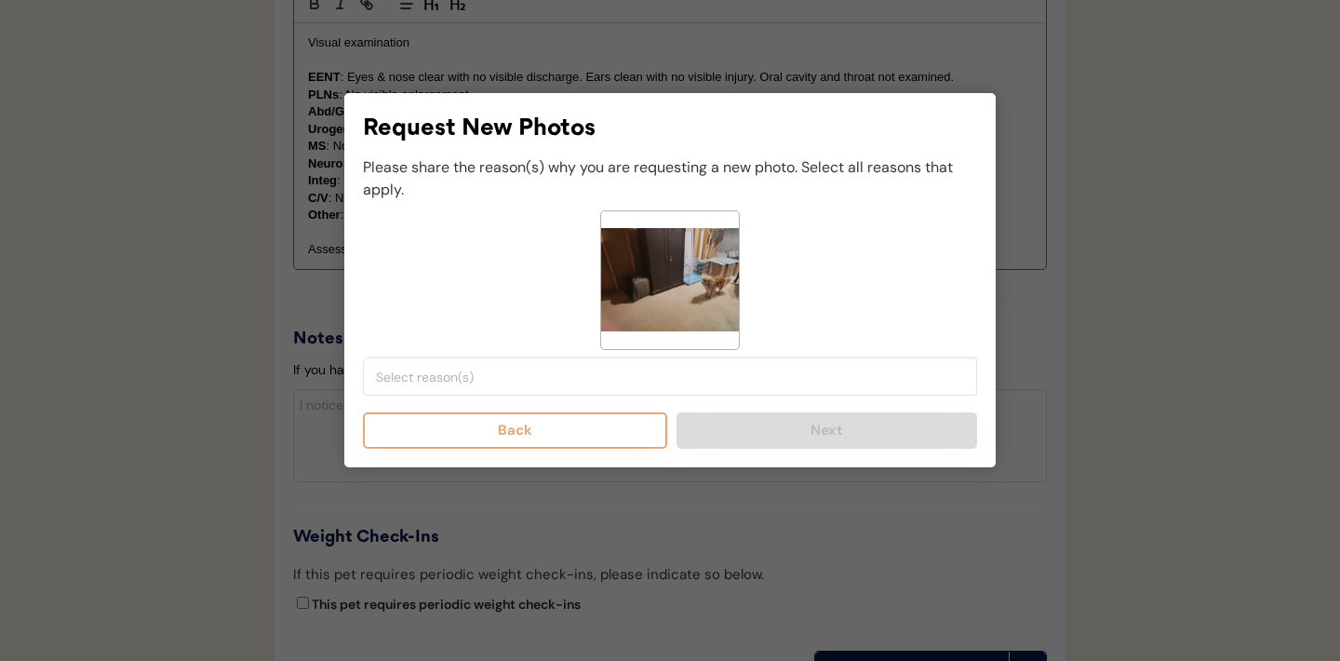
click at [590, 380] on input "search" at bounding box center [674, 376] width 597 height 17
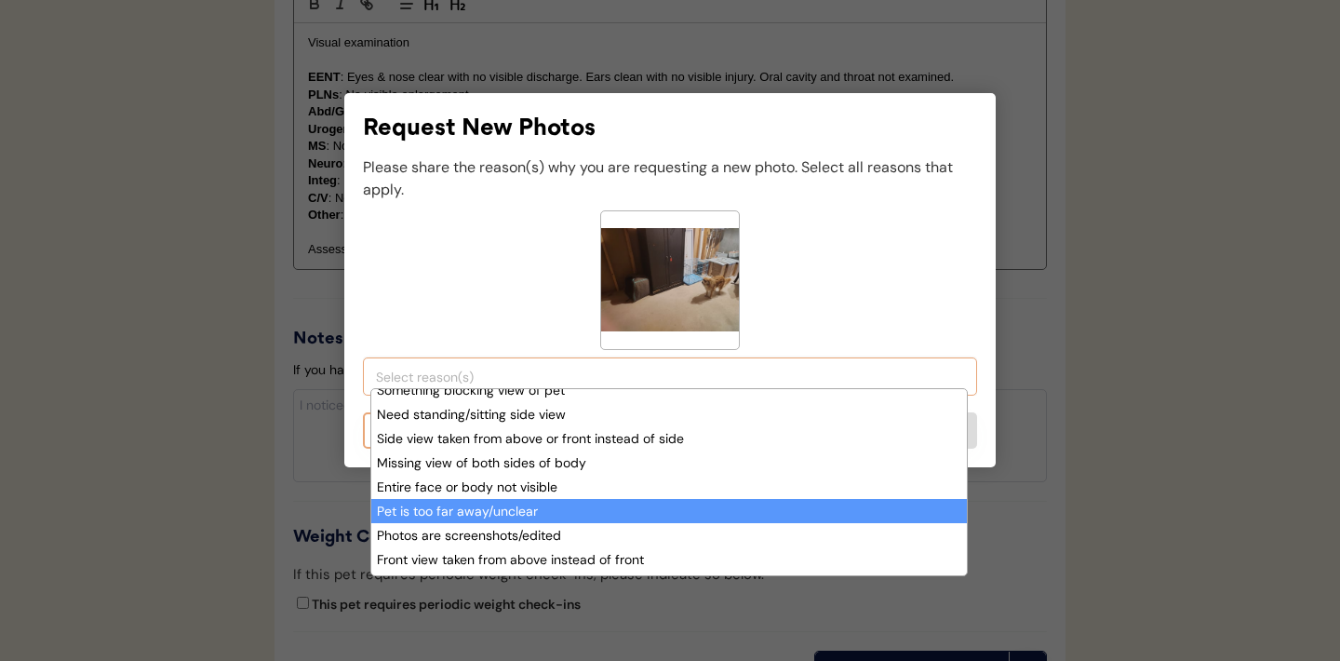
scroll to position [158, 0]
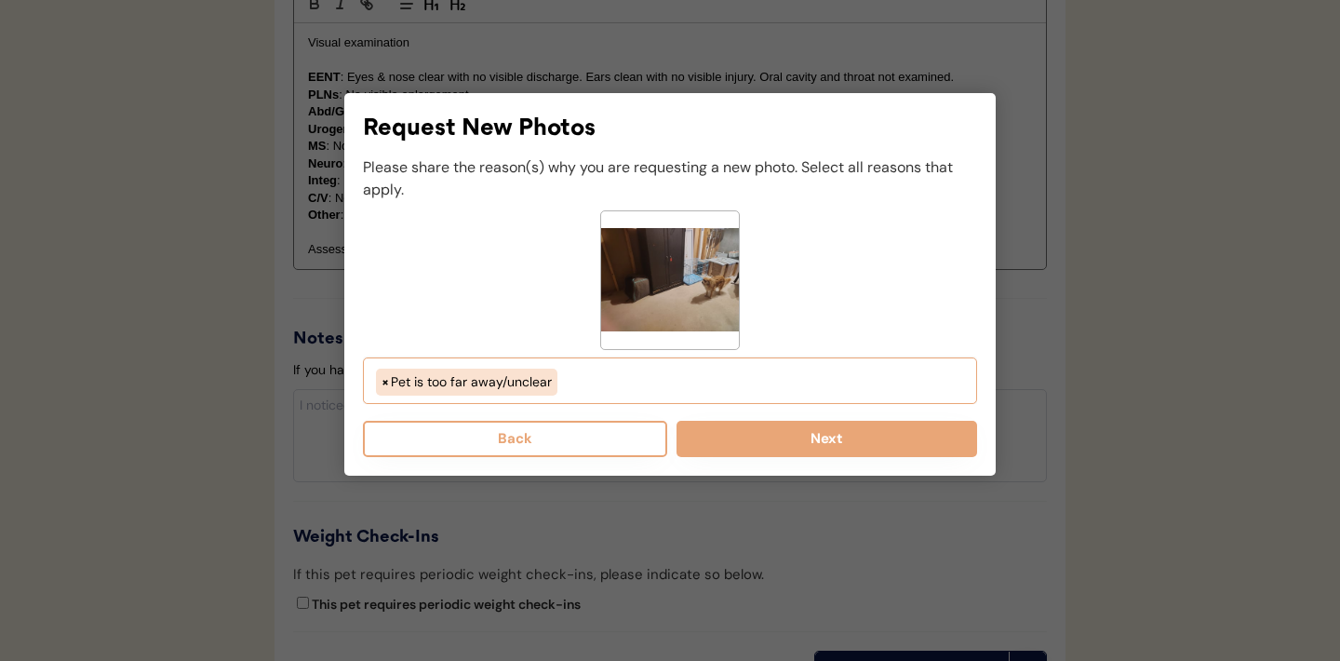
click at [641, 384] on ul "× Pet is too far away/unclear" at bounding box center [669, 380] width 597 height 32
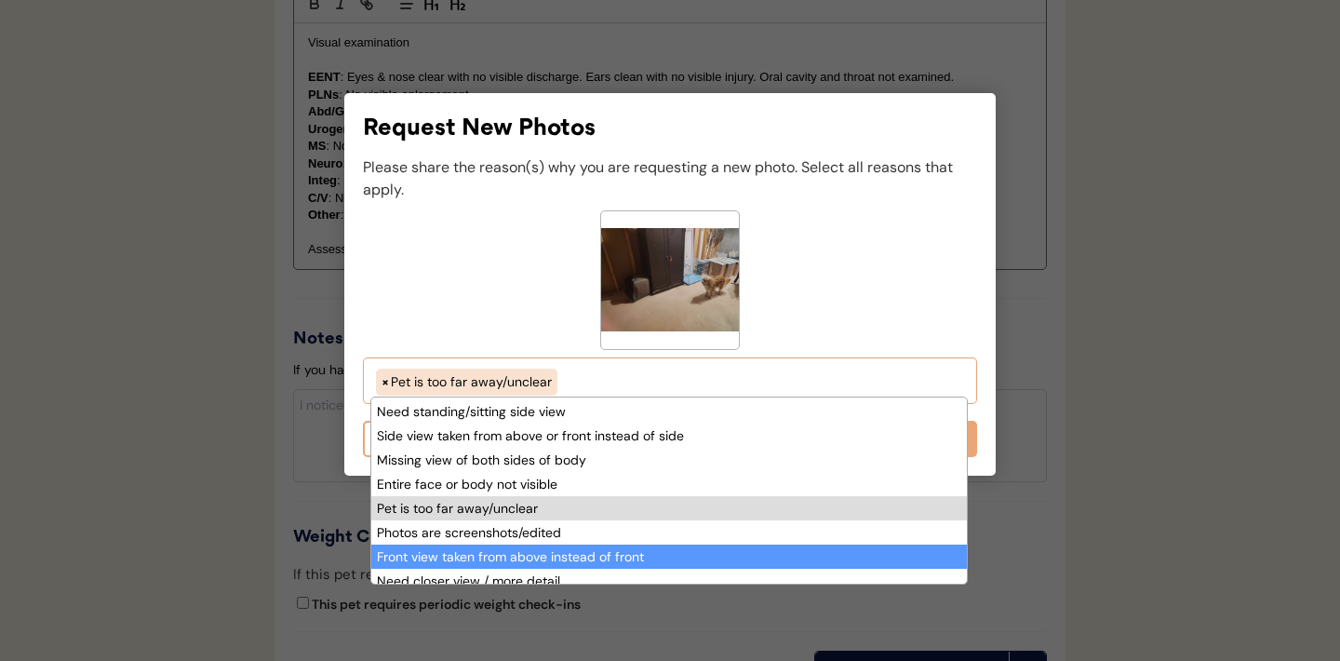
scroll to position [130, 0]
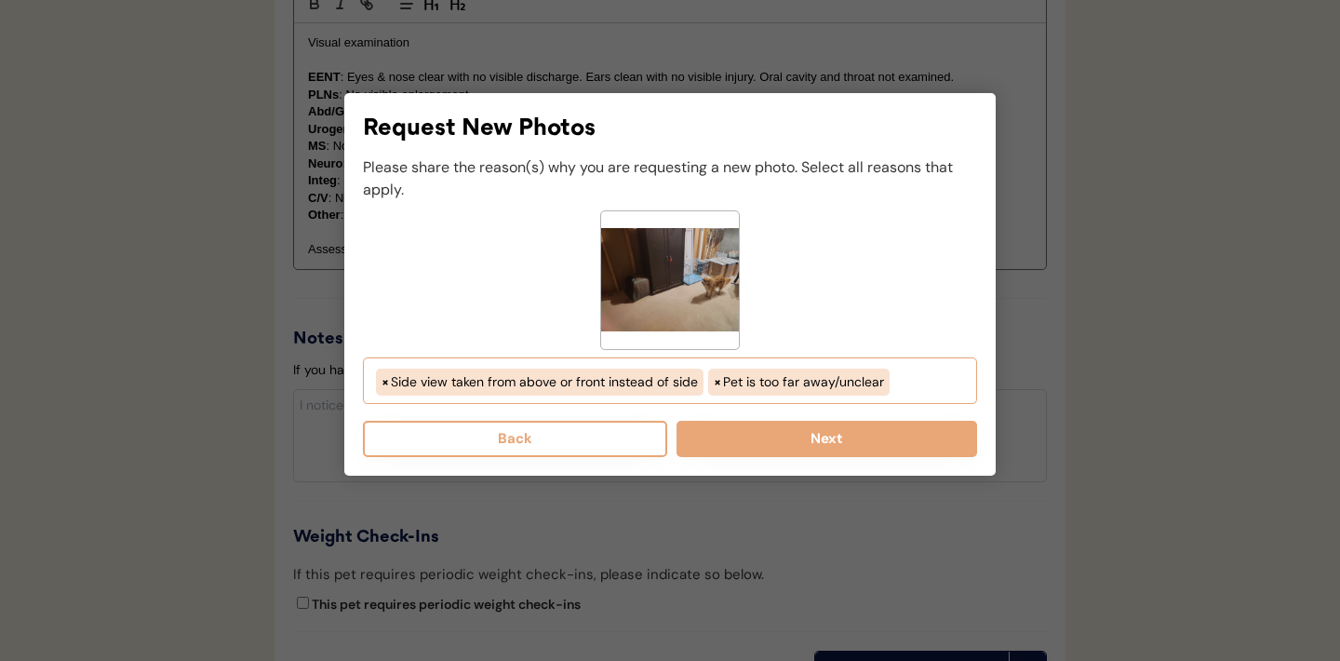
select select "side_view_taken_from_above_instead_of_side"
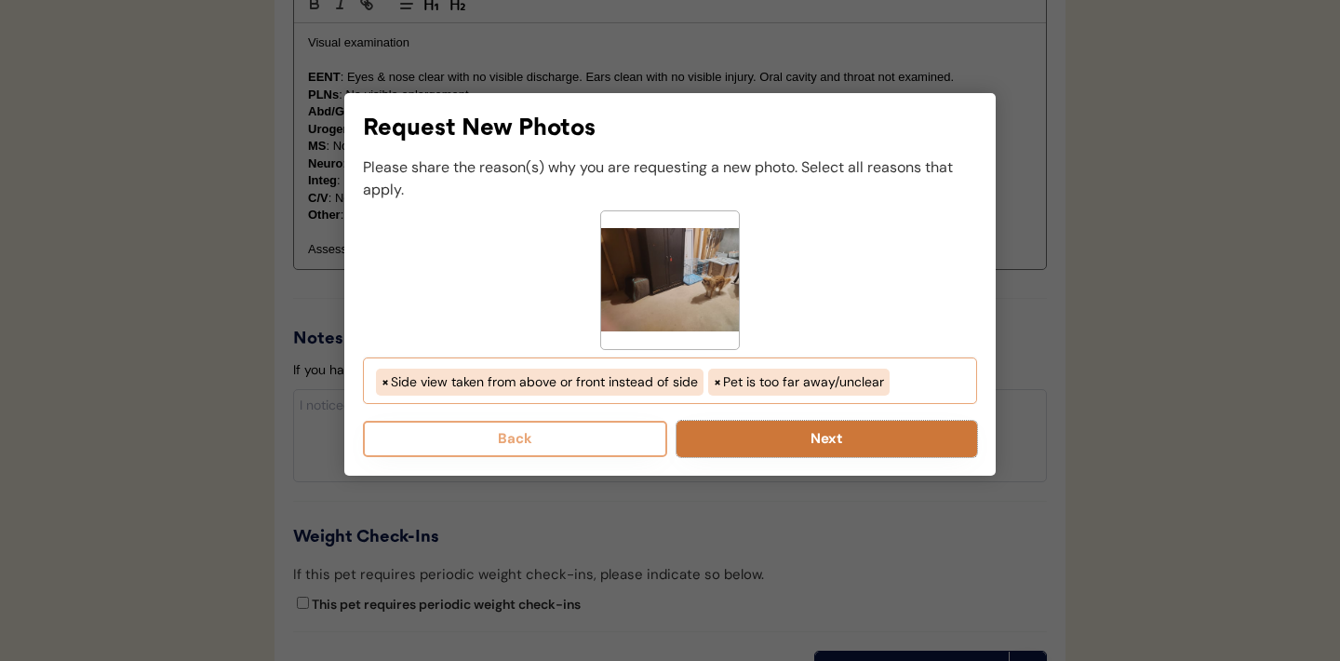
click at [782, 444] on button "Next" at bounding box center [826, 439] width 301 height 36
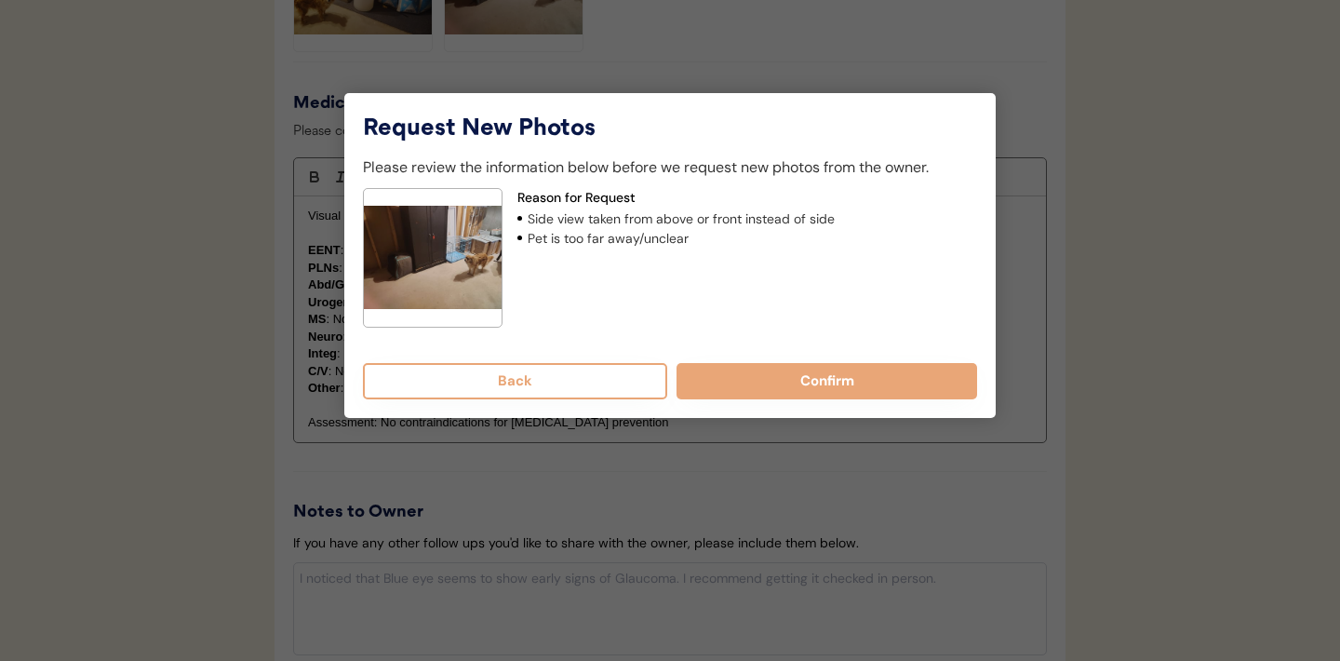
scroll to position [1617, 0]
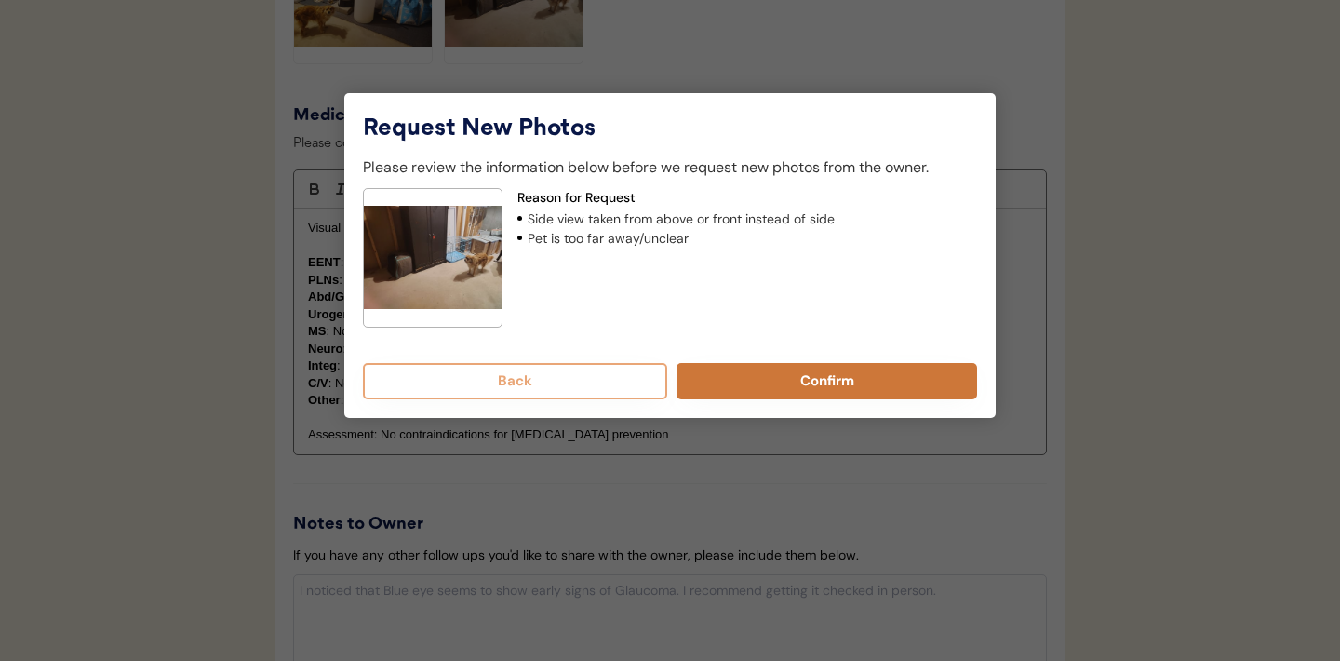
click at [802, 374] on button "Confirm" at bounding box center [826, 381] width 301 height 36
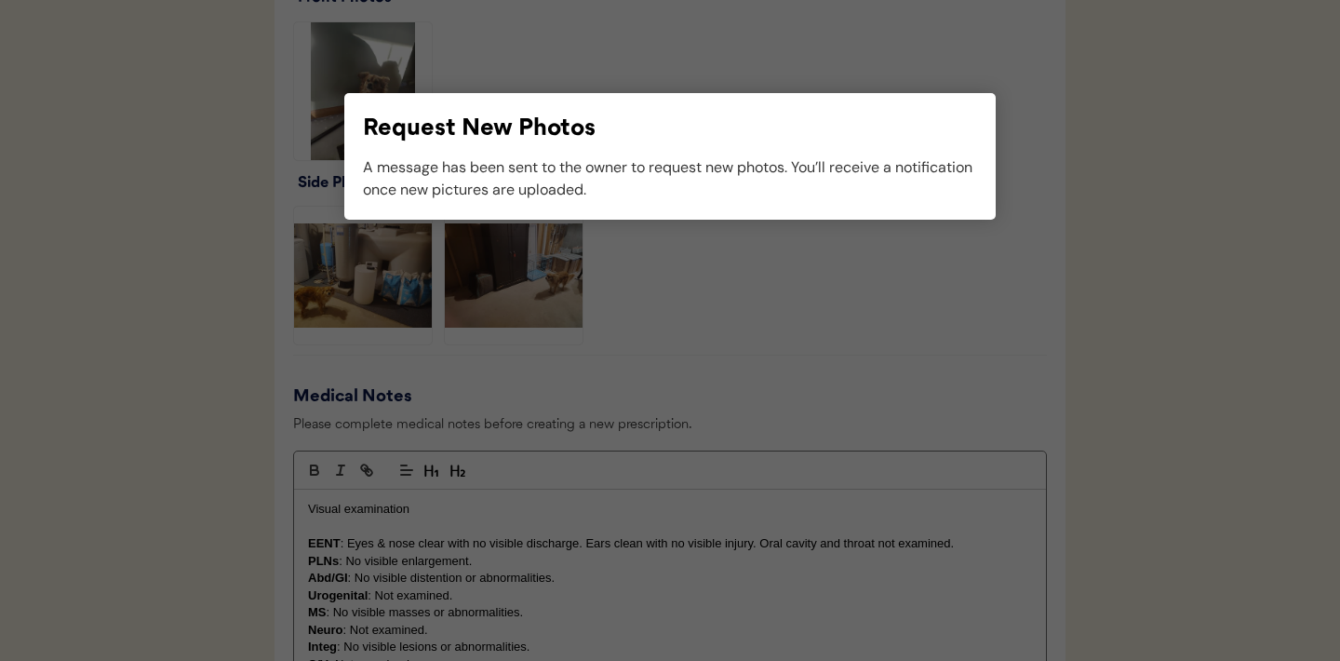
scroll to position [1410, 0]
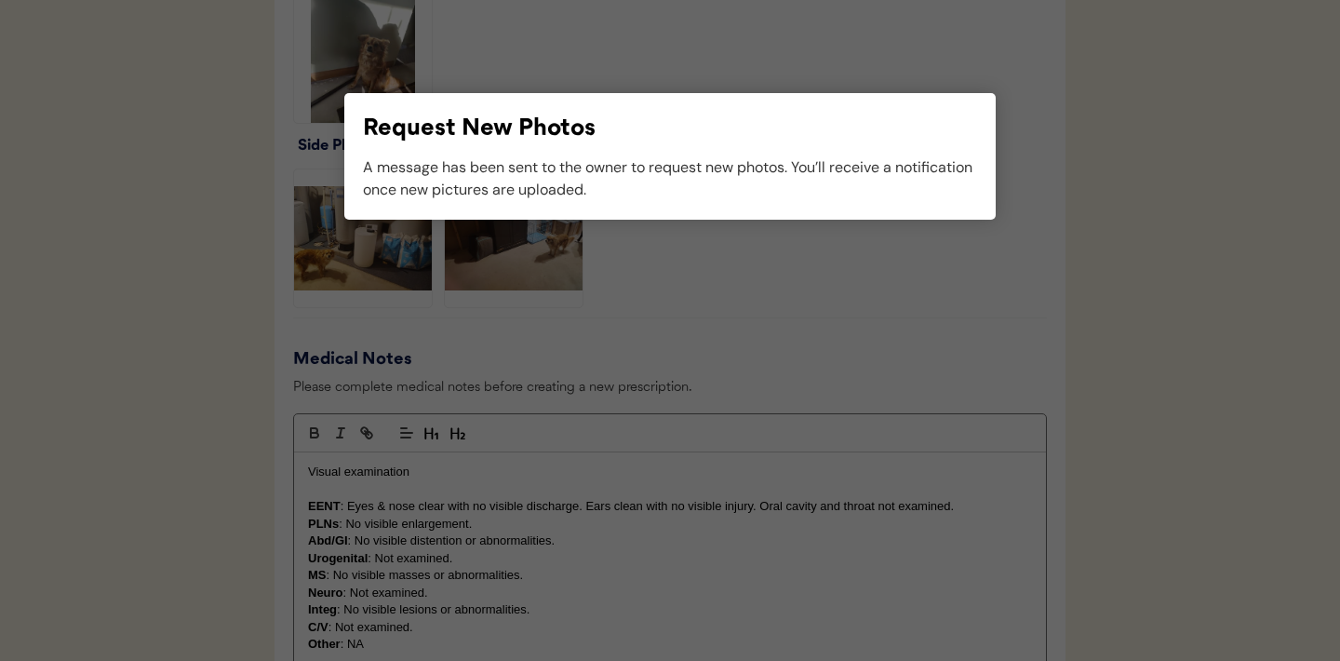
click at [703, 313] on div at bounding box center [670, 330] width 1340 height 661
